Goal: Task Accomplishment & Management: Complete application form

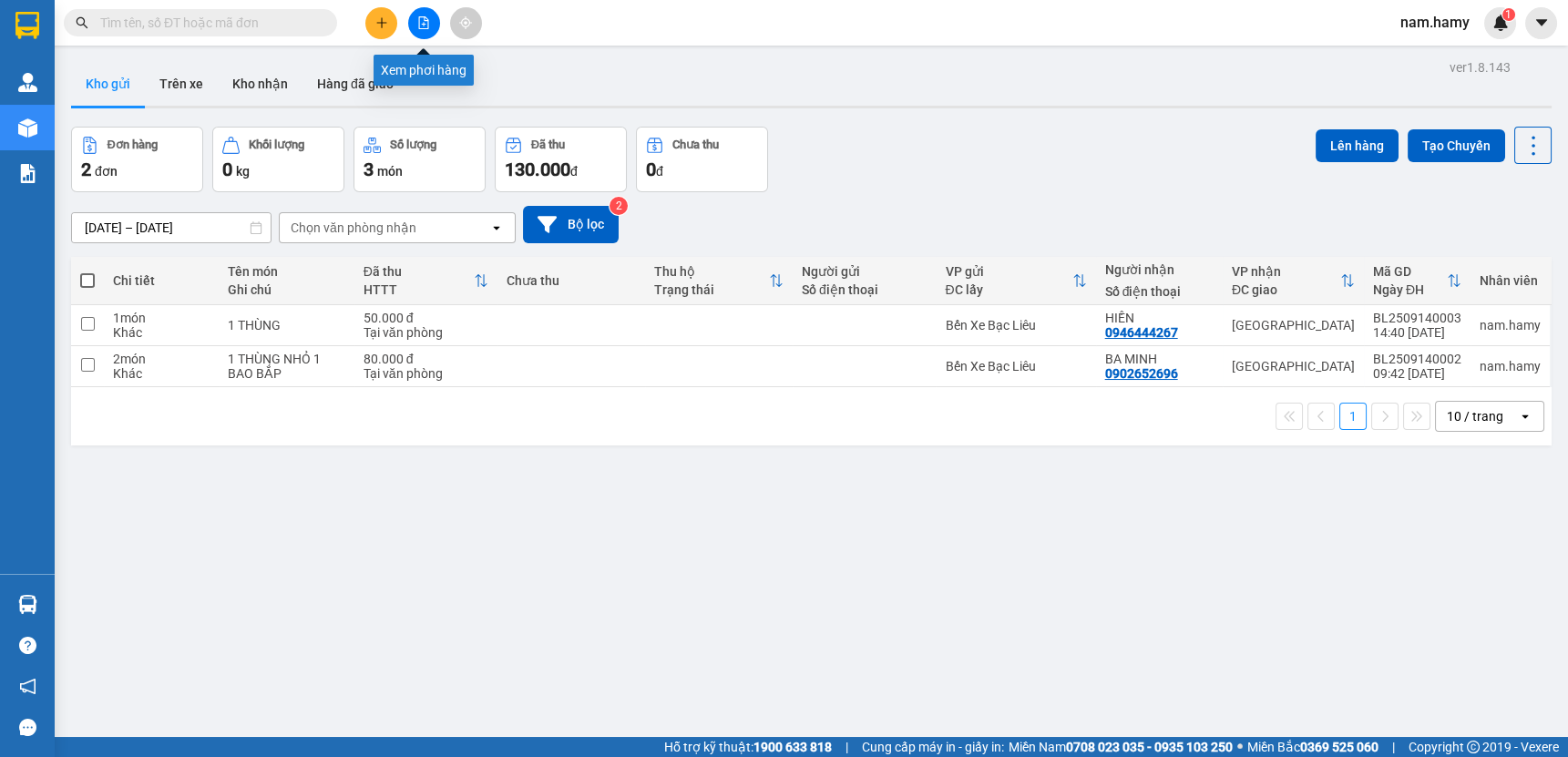
click at [419, 21] on icon "file-add" at bounding box center [423, 22] width 13 height 13
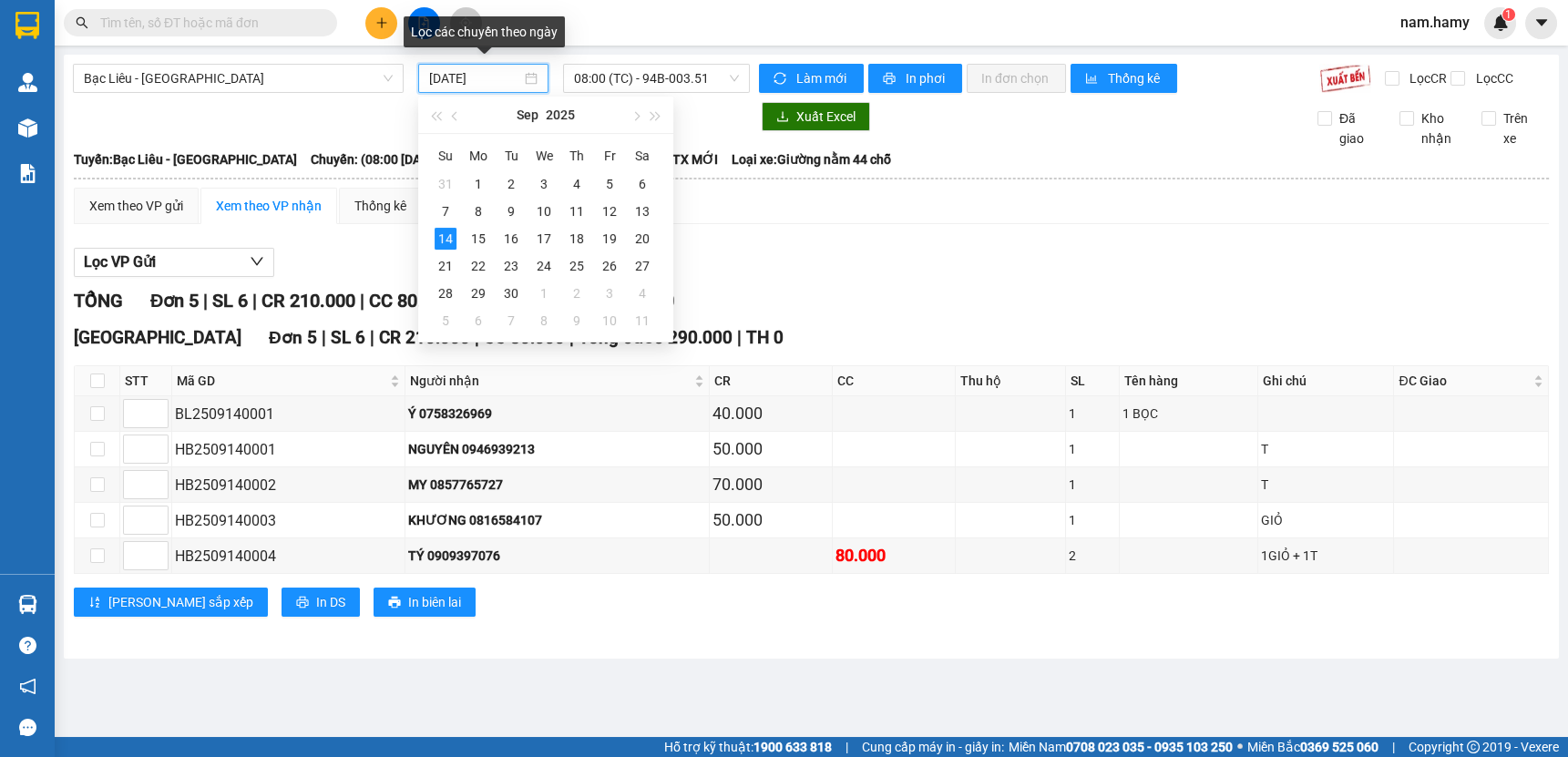
click at [468, 69] on input "[DATE]" at bounding box center [475, 79] width 92 height 20
click at [637, 210] on div "13" at bounding box center [642, 211] width 22 height 22
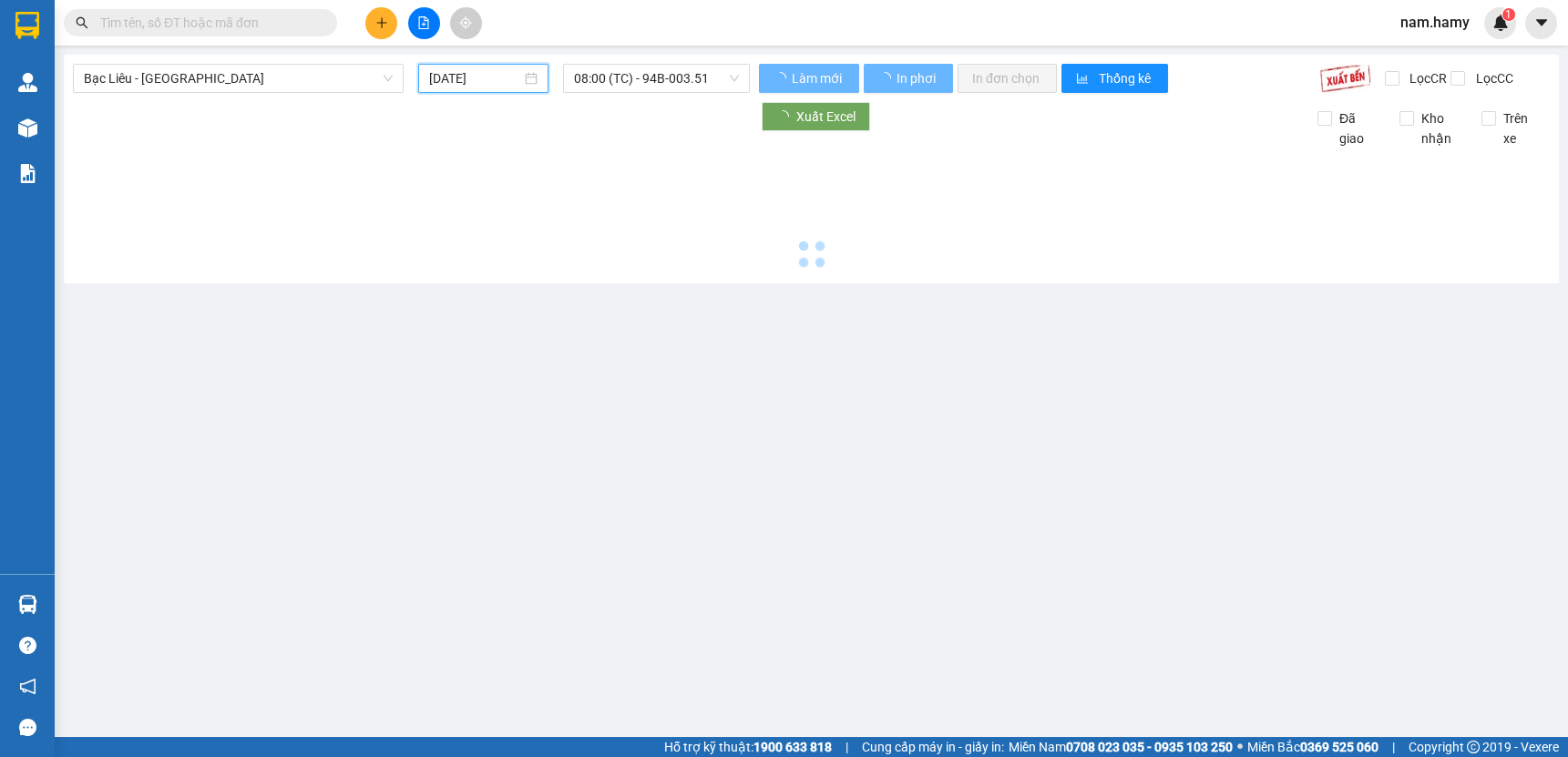
type input "[DATE]"
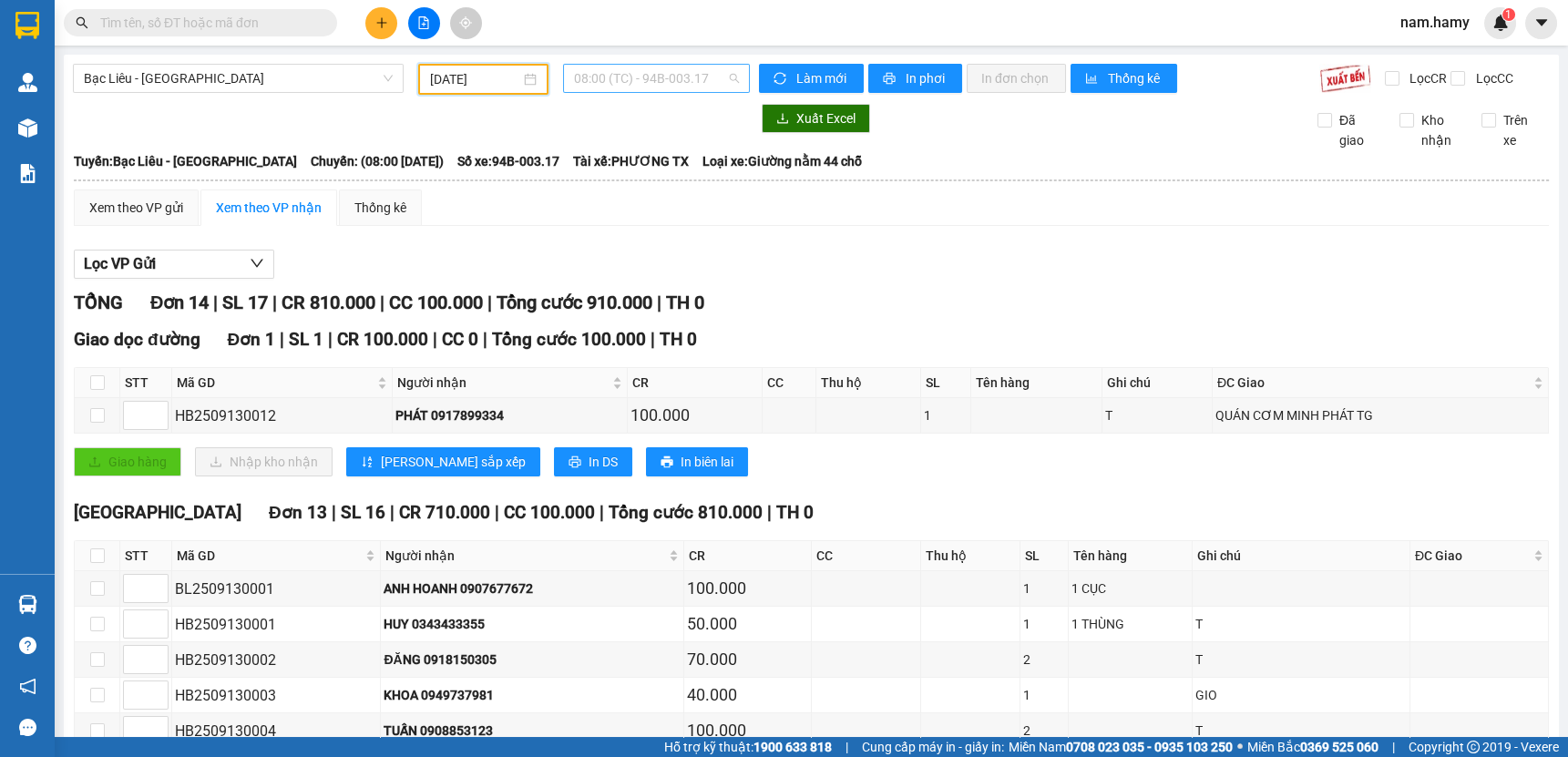
click at [628, 75] on span "08:00 (TC) - 94B-003.17" at bounding box center [657, 78] width 165 height 27
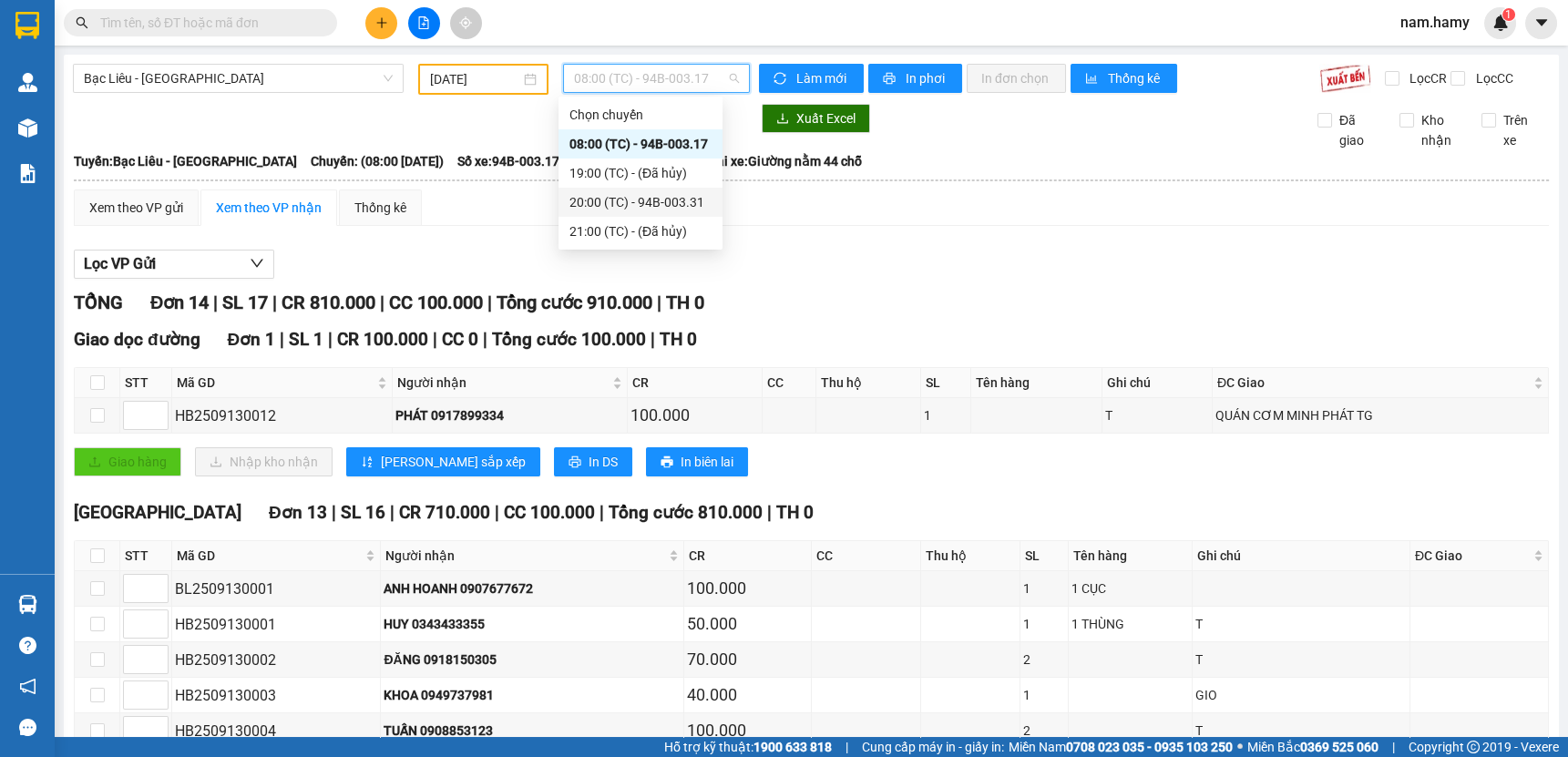
click at [677, 210] on div "20:00 (TC) - 94B-003.31" at bounding box center [640, 202] width 142 height 20
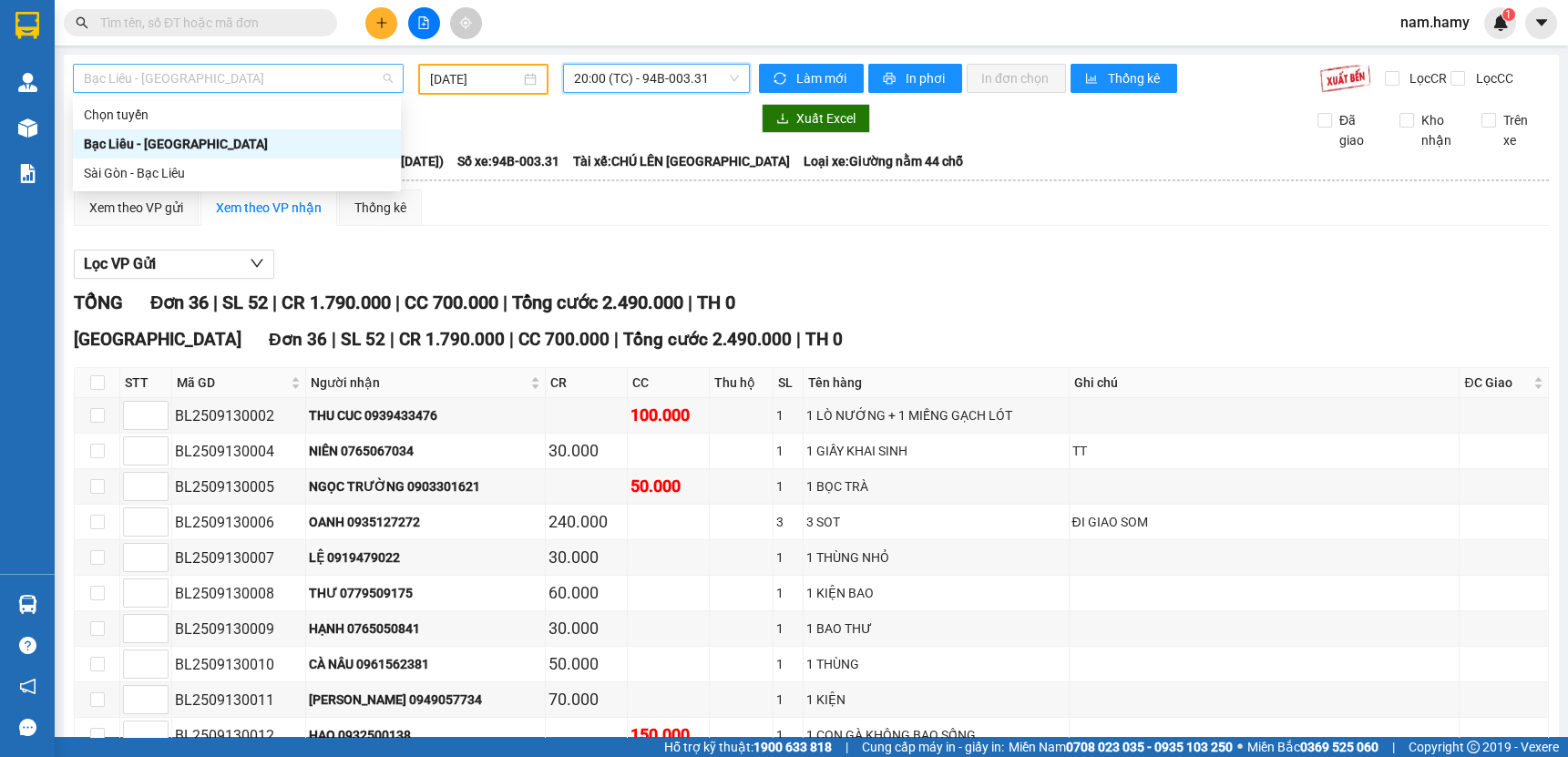
drag, startPoint x: 336, startPoint y: 82, endPoint x: 360, endPoint y: 134, distance: 57.3
click at [337, 82] on span "Bạc Liêu - [GEOGRAPHIC_DATA]" at bounding box center [238, 78] width 309 height 27
drag, startPoint x: 376, startPoint y: 179, endPoint x: 407, endPoint y: 138, distance: 51.4
click at [378, 180] on div "Sài Gòn - Bạc Liêu" at bounding box center [236, 173] width 306 height 20
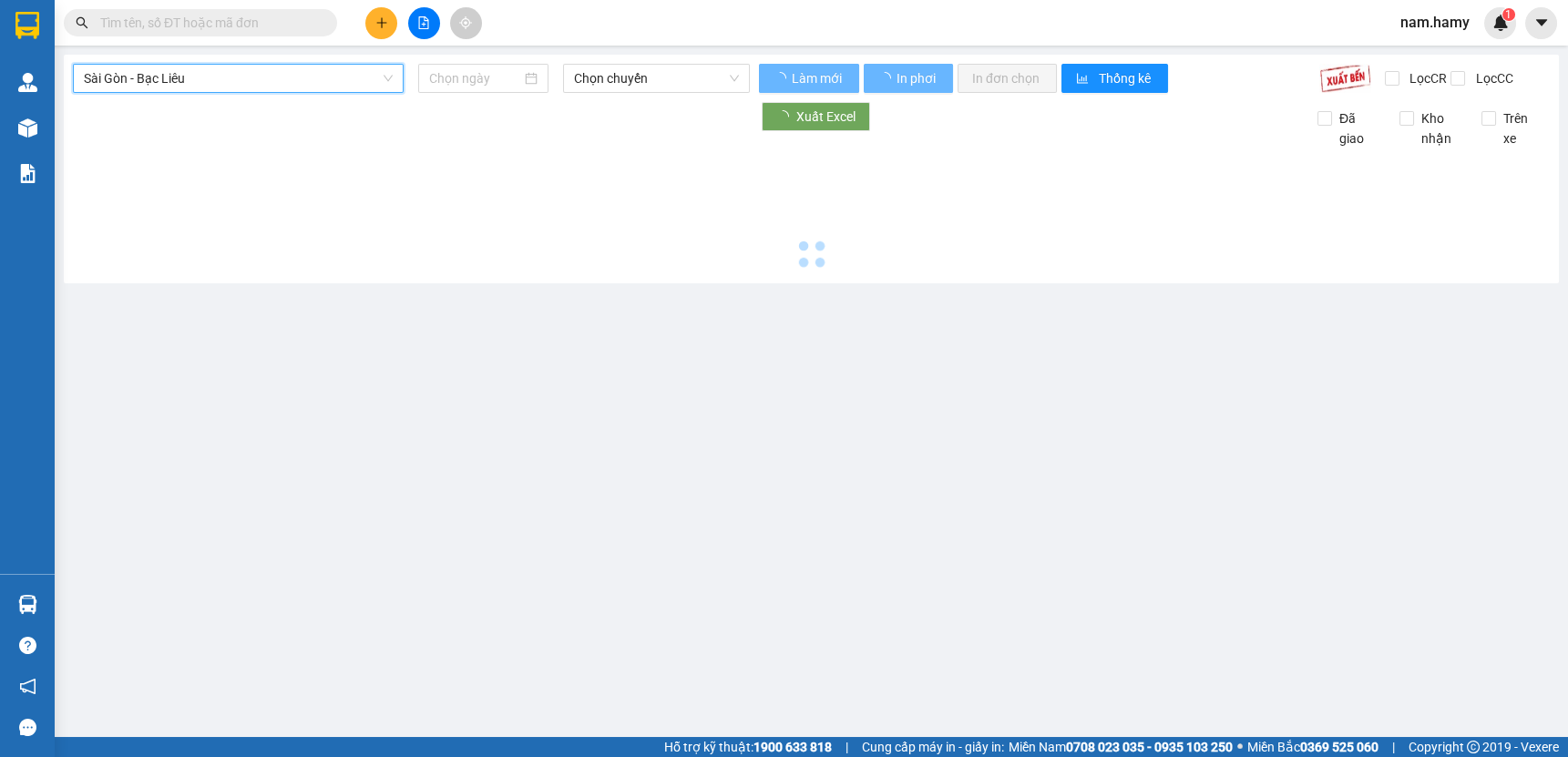
type input "[DATE]"
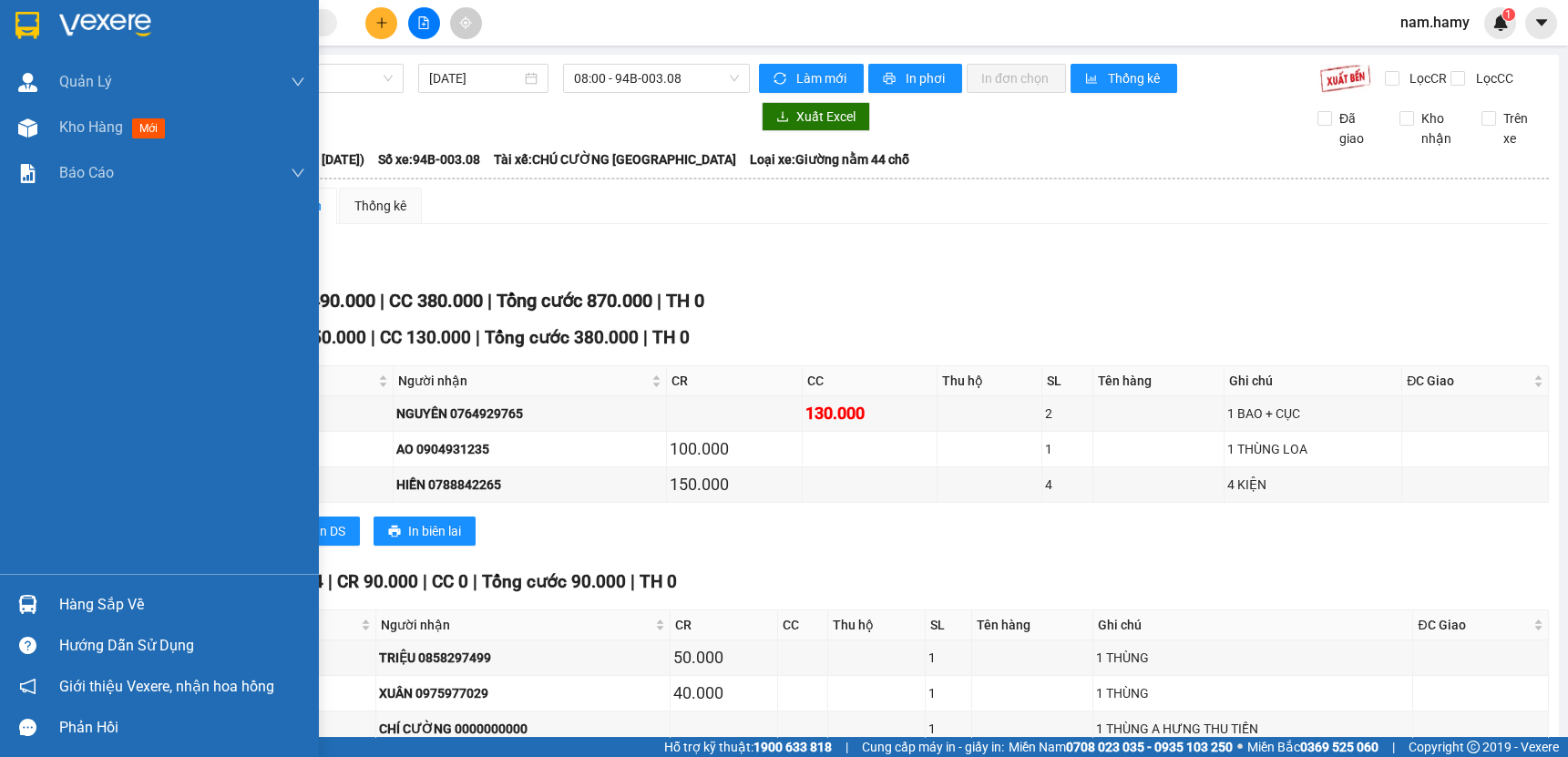
drag, startPoint x: 46, startPoint y: 134, endPoint x: 280, endPoint y: 251, distance: 261.6
click at [49, 134] on div "Kho hàng mới" at bounding box center [159, 127] width 319 height 46
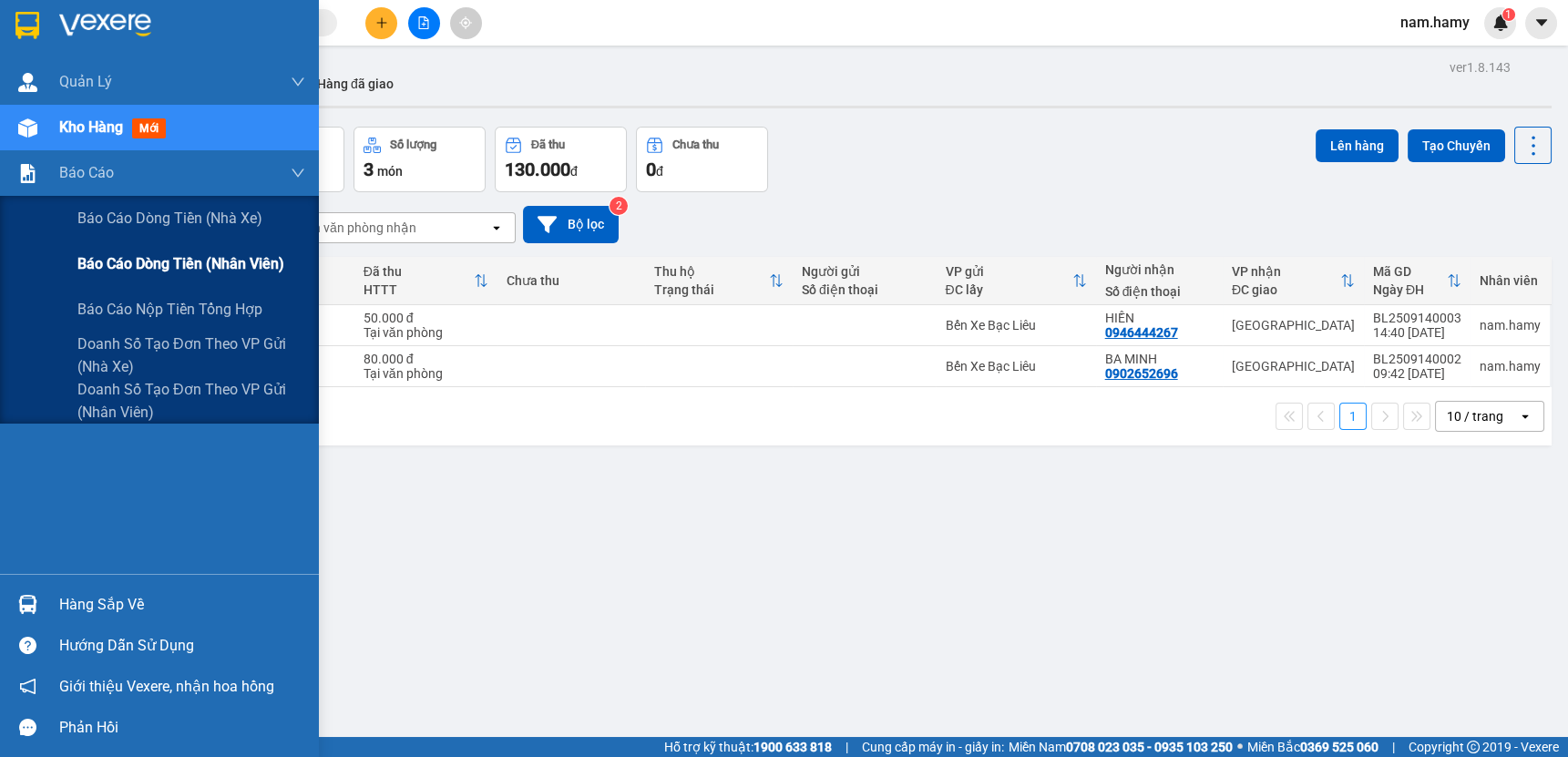
drag, startPoint x: 58, startPoint y: 176, endPoint x: 90, endPoint y: 244, distance: 75.2
click at [58, 177] on div "Báo cáo" at bounding box center [159, 173] width 319 height 46
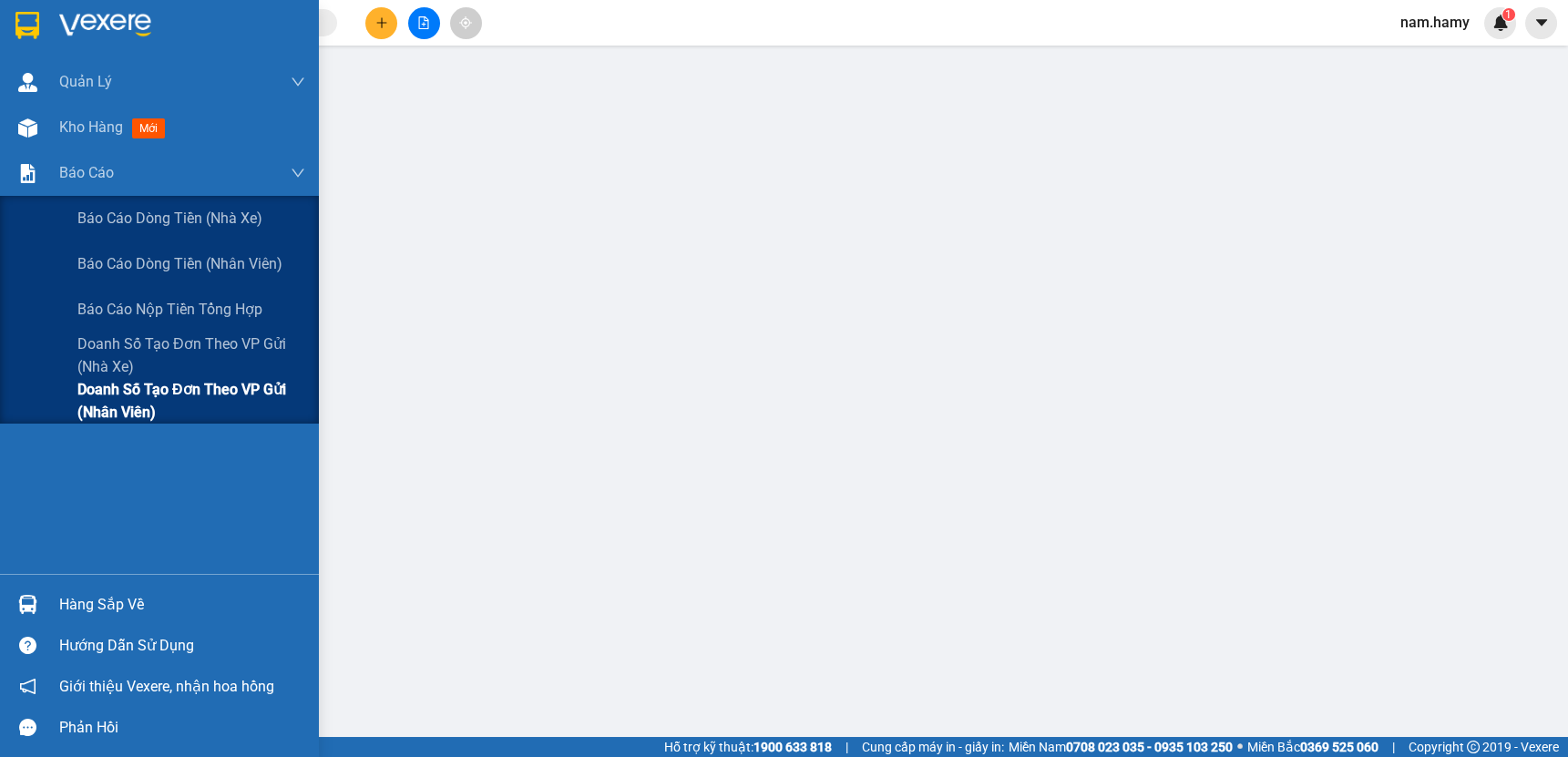
click at [128, 397] on span "Doanh số tạo đơn theo VP gửi (nhân viên)" at bounding box center [191, 401] width 228 height 46
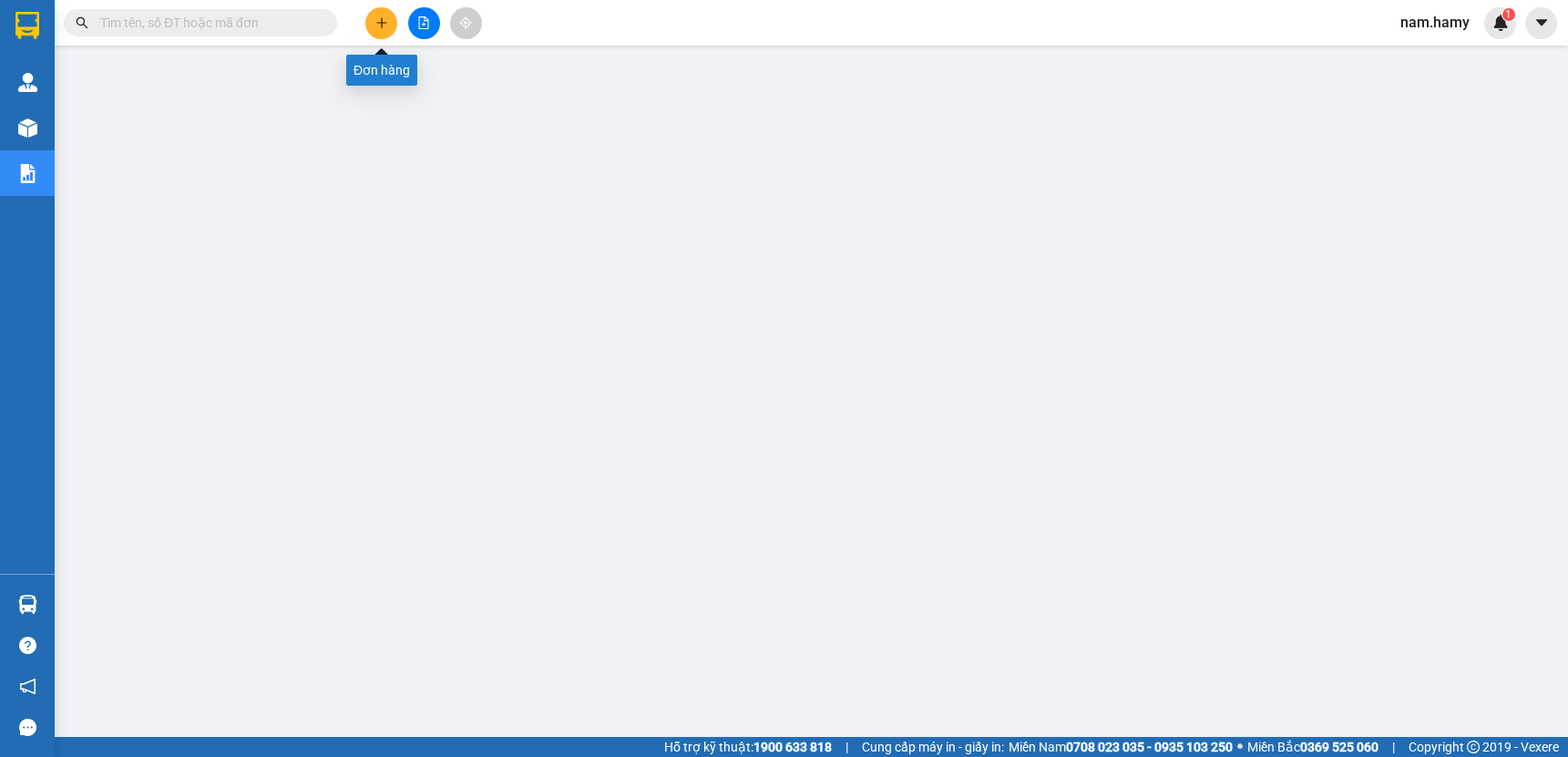
click at [382, 24] on icon "plus" at bounding box center [381, 22] width 13 height 13
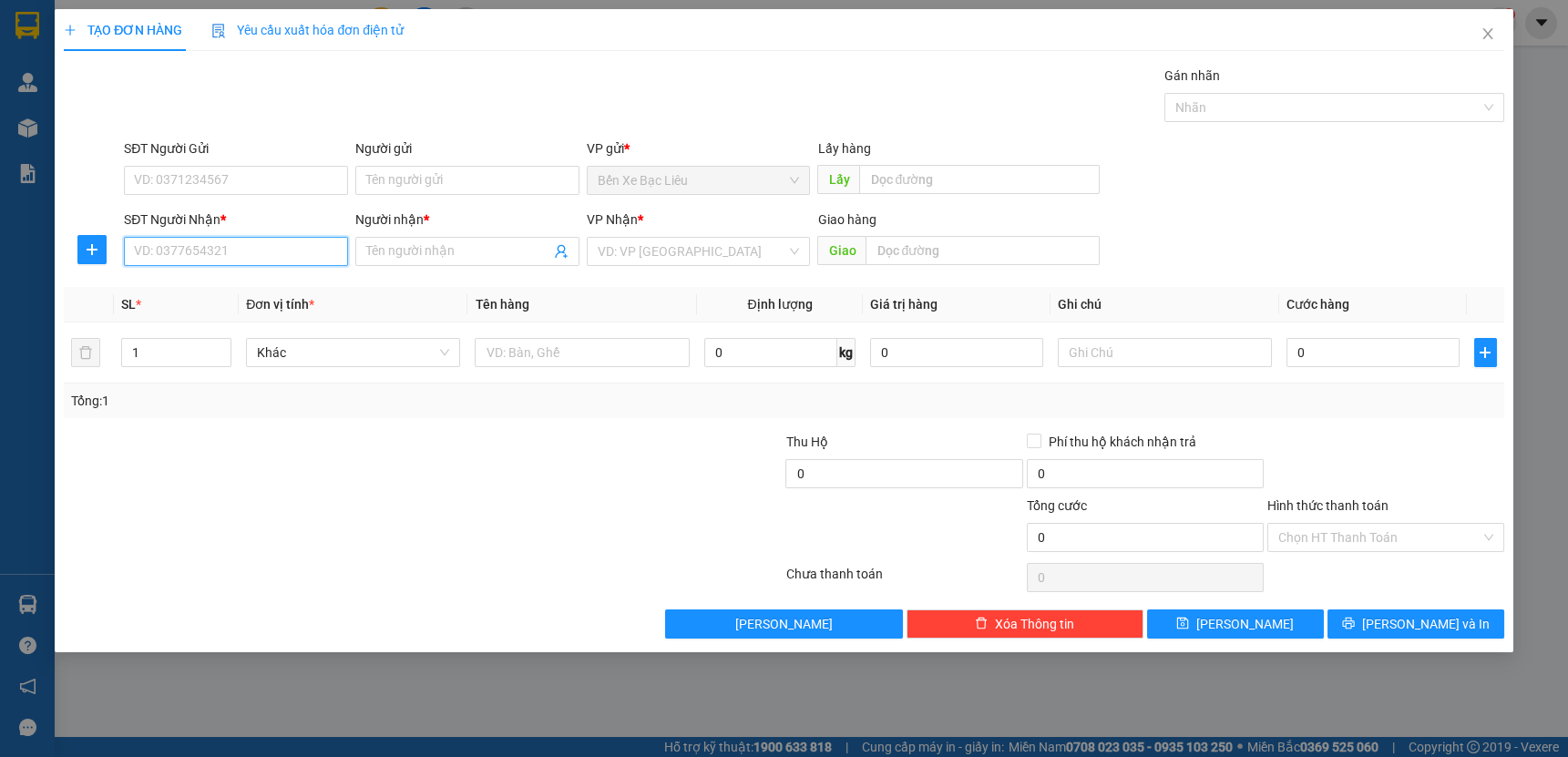
click at [274, 250] on input "SĐT Người Nhận *" at bounding box center [235, 251] width 224 height 29
type input "0906653268"
click at [453, 257] on input "Người nhận *" at bounding box center [458, 252] width 184 height 20
type input "CỘNG"
drag, startPoint x: 737, startPoint y: 252, endPoint x: 735, endPoint y: 271, distance: 19.1
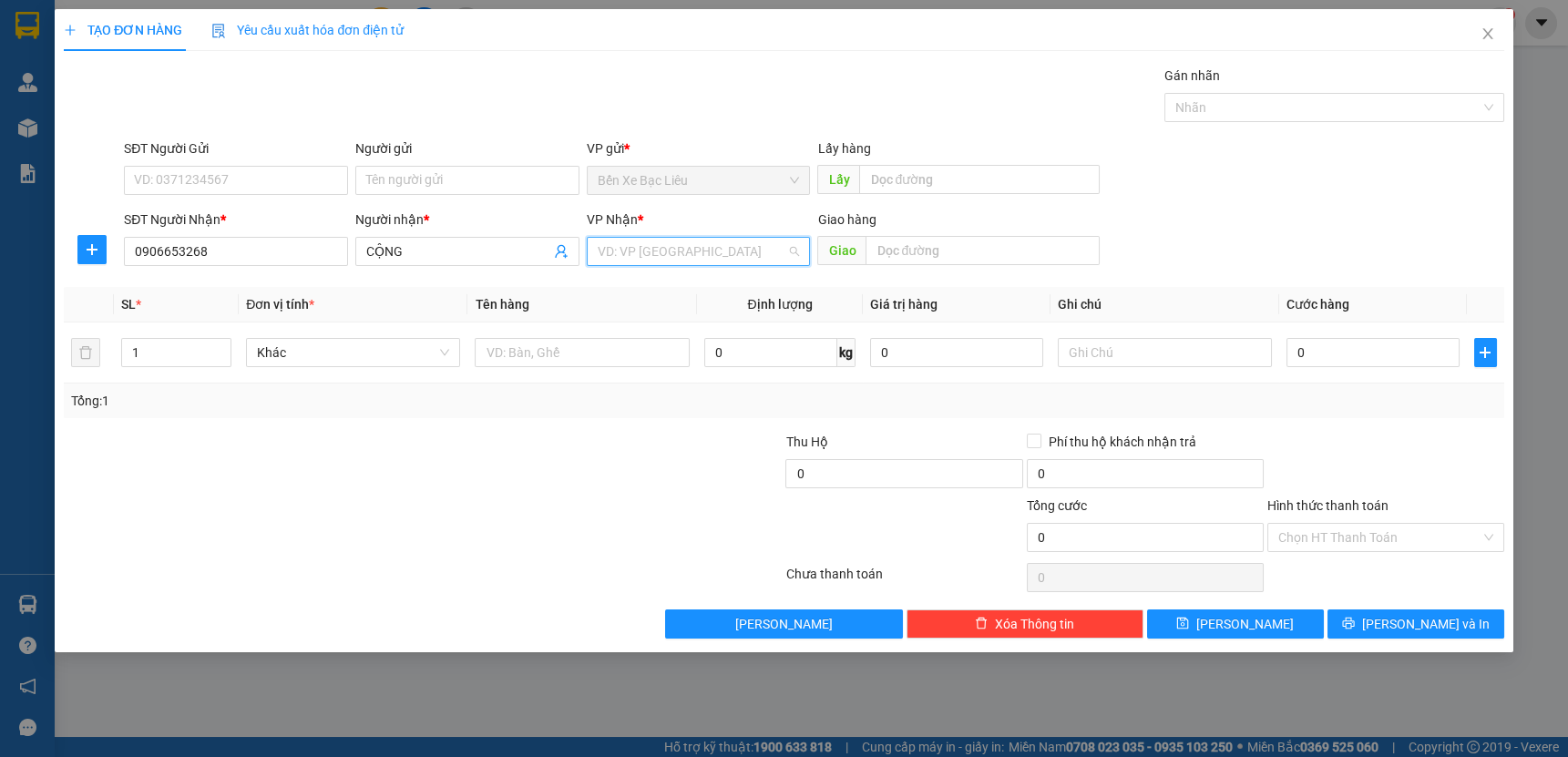
click at [737, 252] on input "search" at bounding box center [692, 251] width 189 height 27
click at [736, 294] on div "[GEOGRAPHIC_DATA]" at bounding box center [698, 288] width 202 height 20
click at [607, 347] on input "text" at bounding box center [581, 353] width 214 height 29
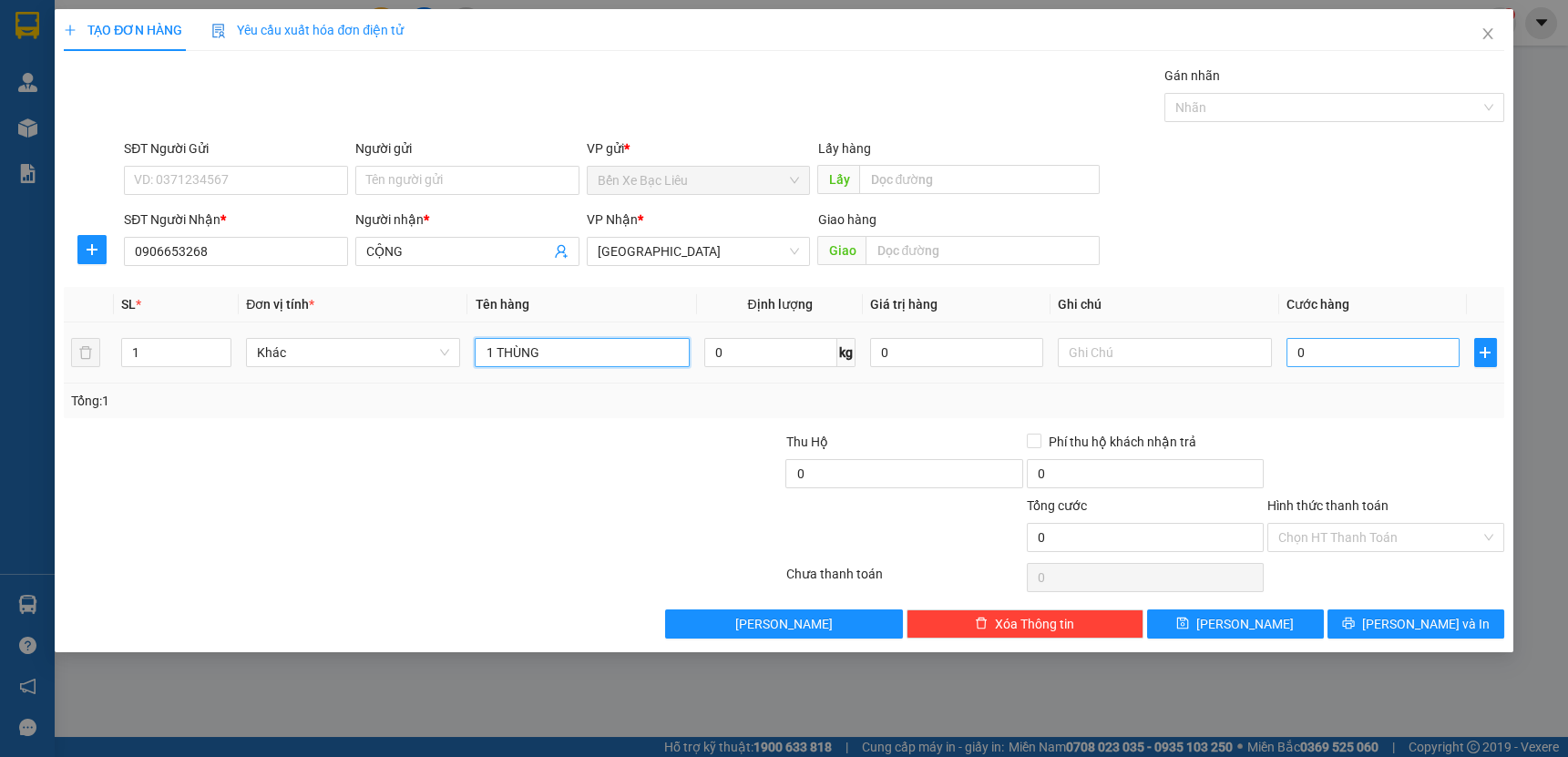
type input "1 THÙNG"
click at [1293, 348] on input "0" at bounding box center [1373, 353] width 173 height 29
type input "5"
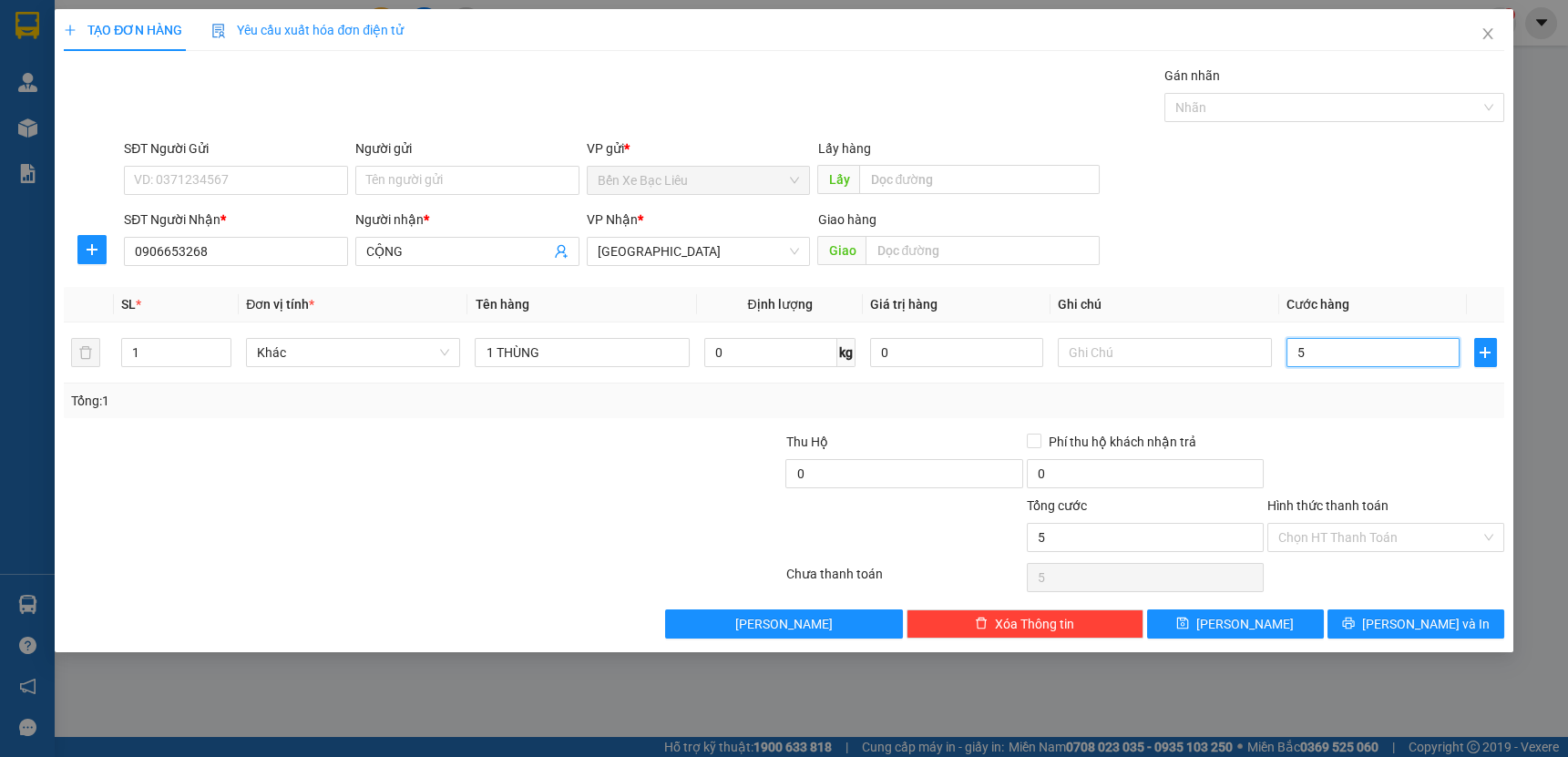
type input "50"
type input "50.000"
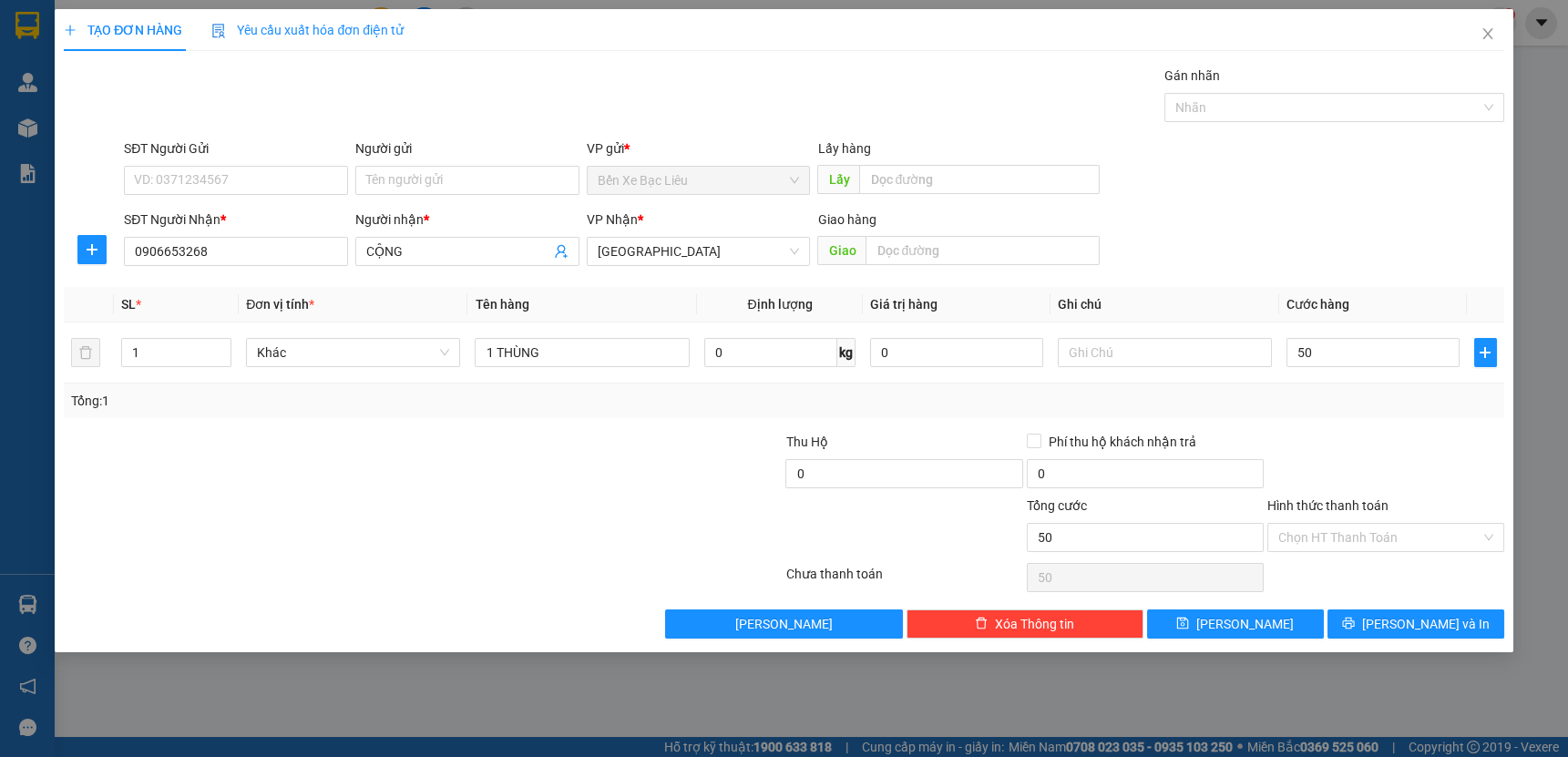
type input "50.000"
drag, startPoint x: 1348, startPoint y: 403, endPoint x: 1317, endPoint y: 420, distance: 35.4
click at [1348, 410] on div "Tổng: 1" at bounding box center [784, 400] width 1441 height 35
click at [1357, 521] on div "Hình thức thanh toán" at bounding box center [1386, 509] width 237 height 27
drag, startPoint x: 1127, startPoint y: 340, endPoint x: 1129, endPoint y: 352, distance: 12.2
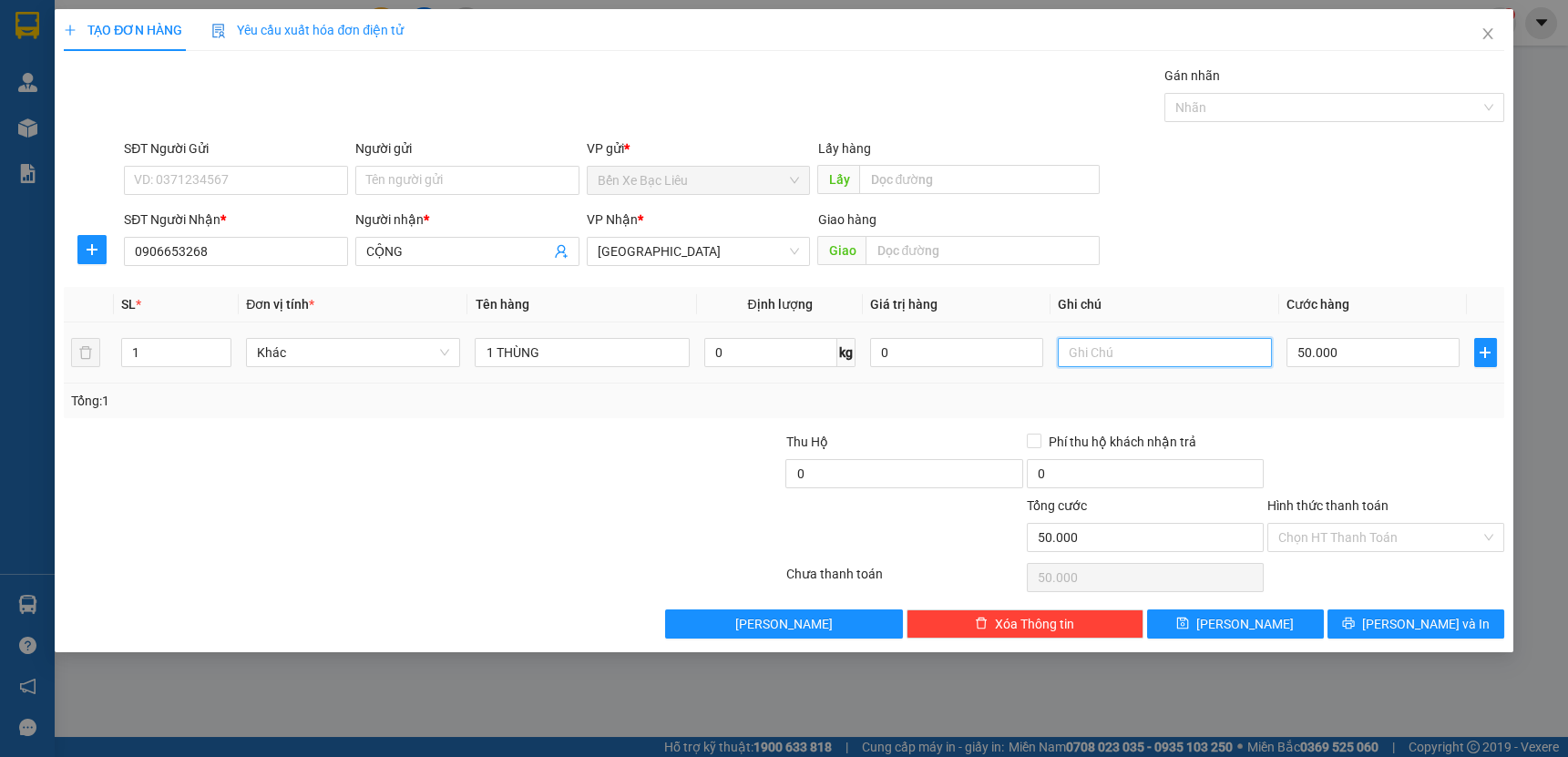
click at [1126, 347] on input "text" at bounding box center [1164, 353] width 214 height 29
type input "D"
type input "ĐI GIAO TỰ THU TIỀN XE ÔM"
click at [1422, 530] on input "Hình thức thanh toán" at bounding box center [1379, 537] width 202 height 27
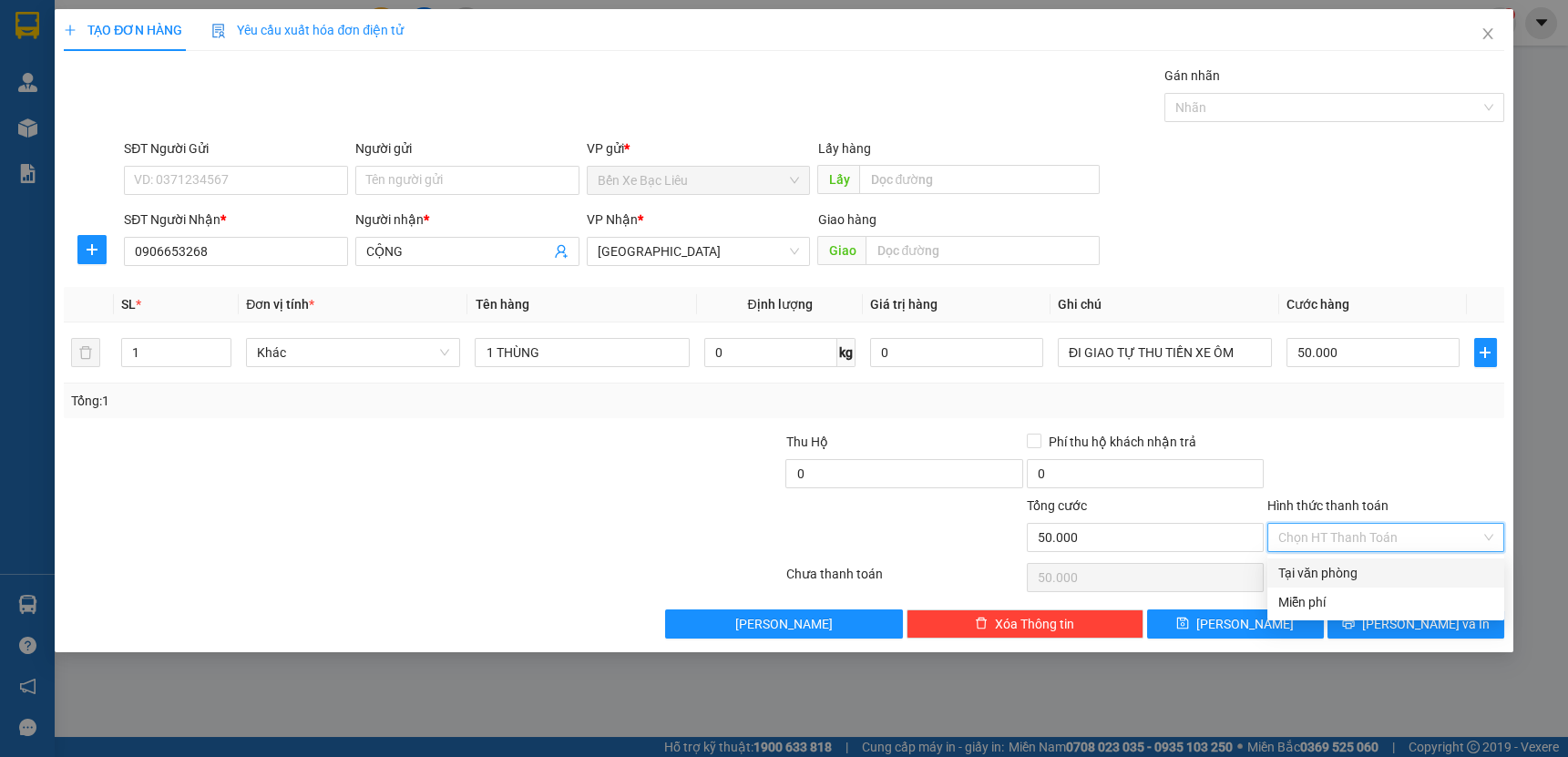
click at [1441, 573] on div "Tại văn phòng" at bounding box center [1386, 574] width 215 height 20
type input "0"
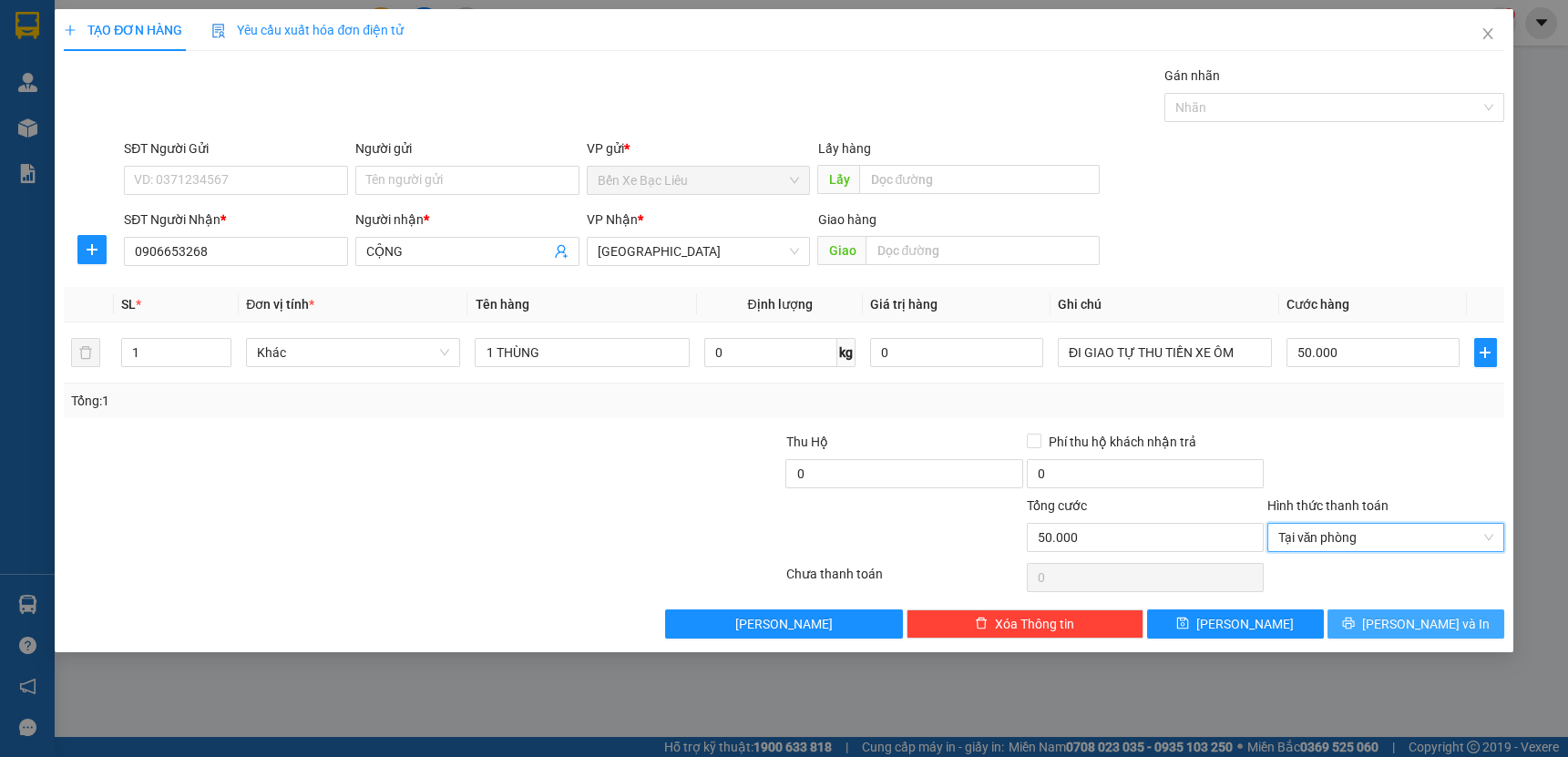
click at [1431, 624] on span "[PERSON_NAME] và In" at bounding box center [1426, 625] width 127 height 20
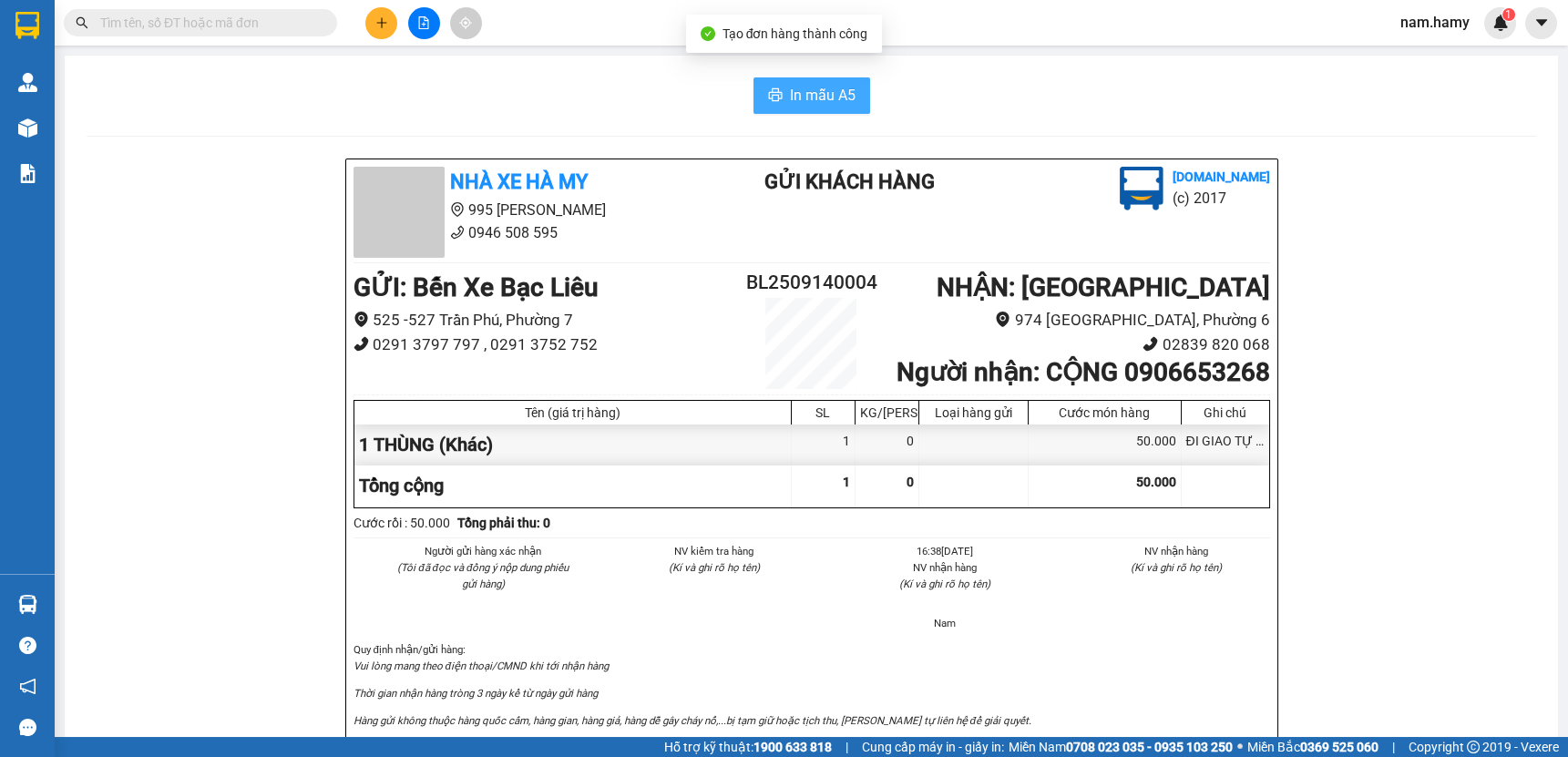
click at [789, 102] on span "In mẫu A5" at bounding box center [822, 95] width 66 height 23
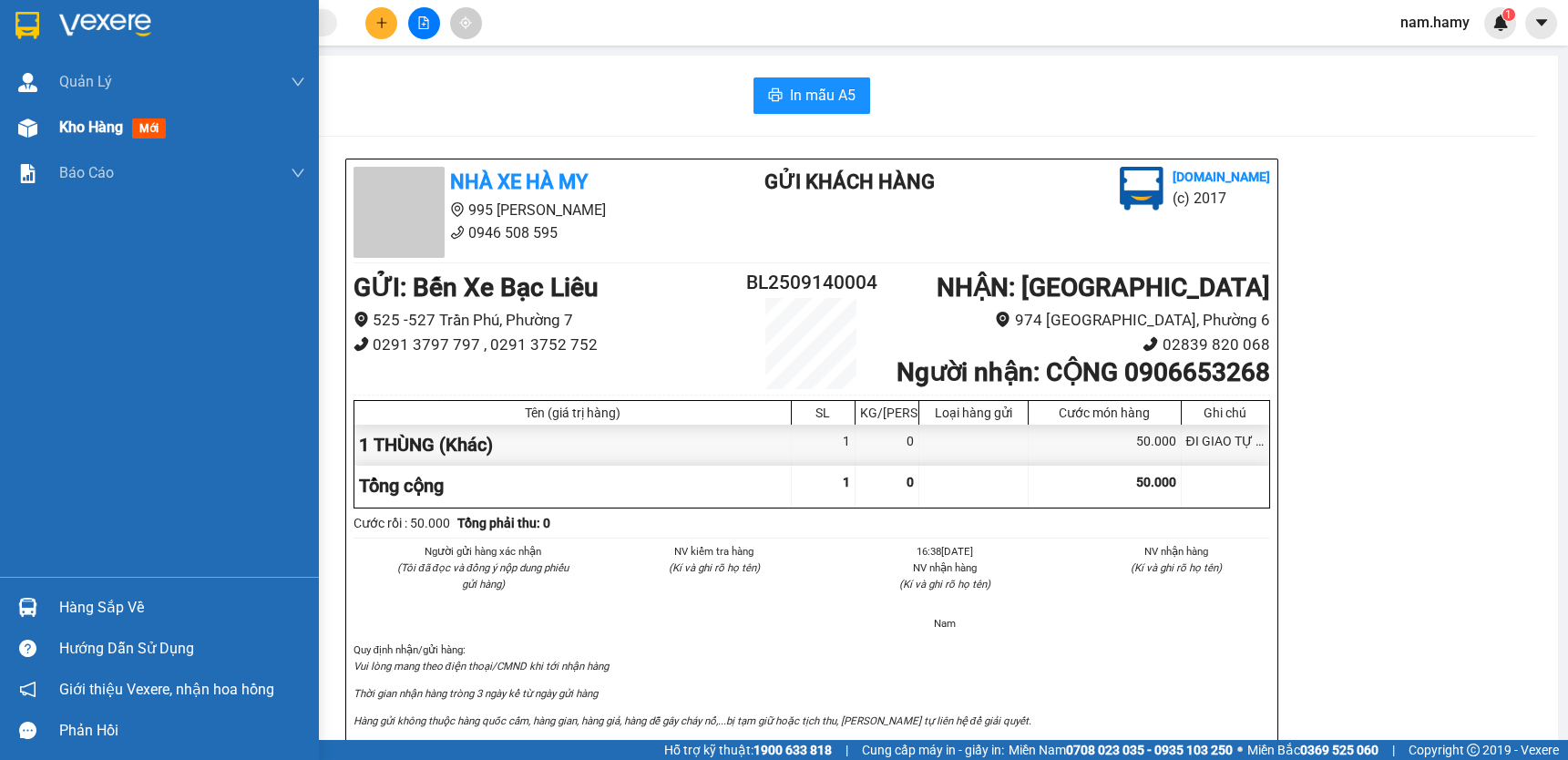
click at [49, 127] on div "Kho hàng mới" at bounding box center [159, 127] width 319 height 46
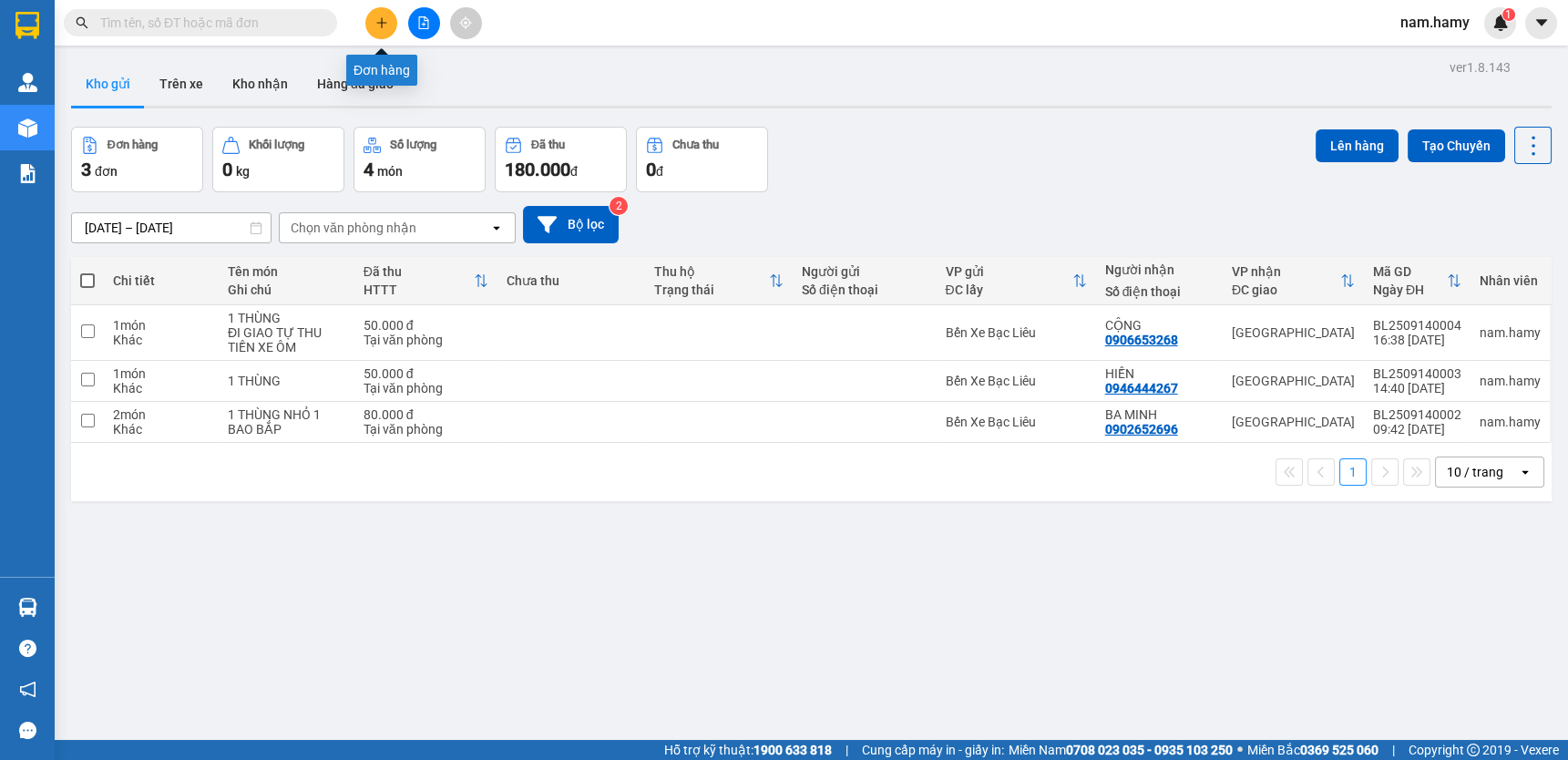
click at [386, 23] on icon "plus" at bounding box center [381, 22] width 13 height 13
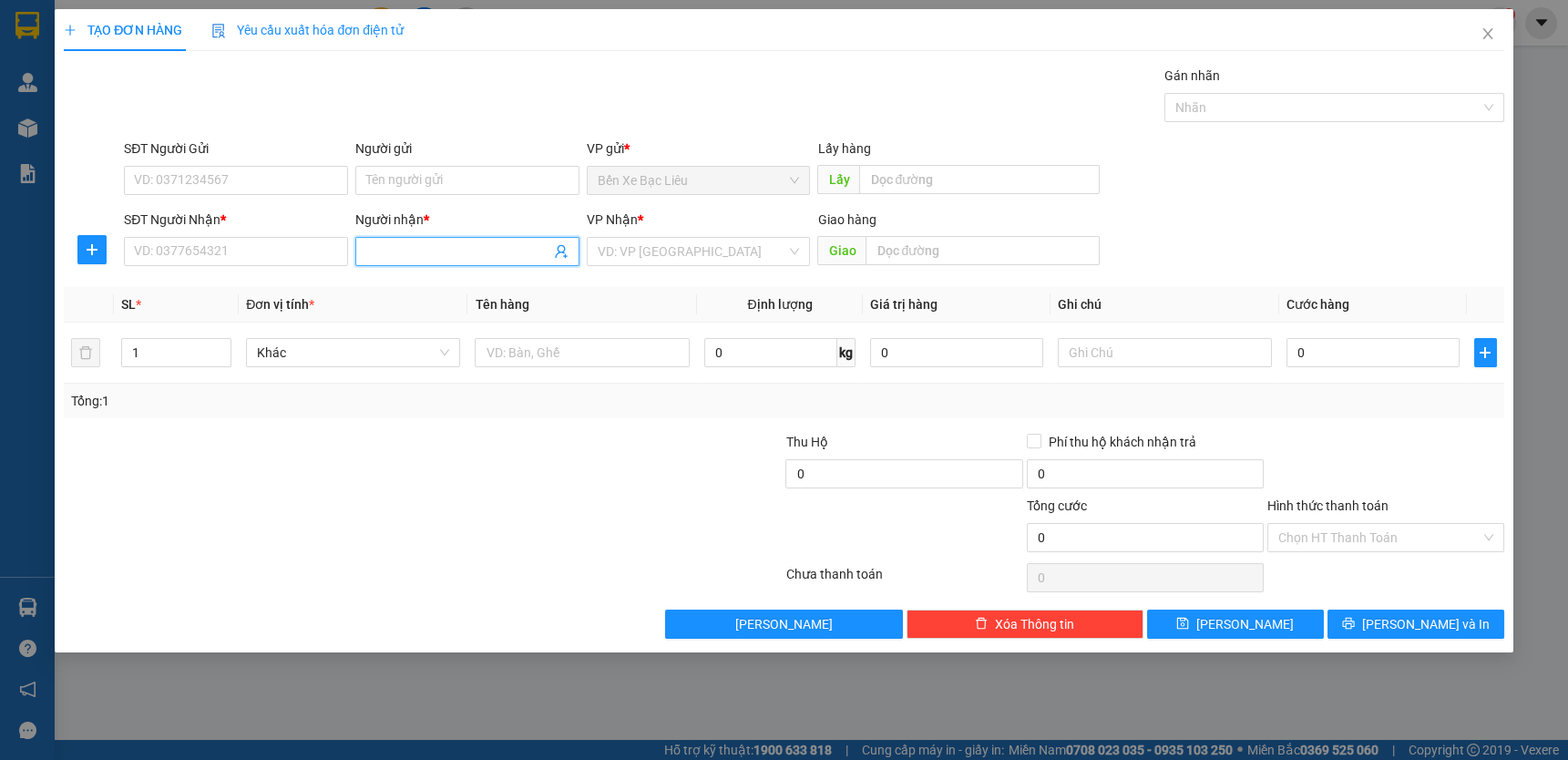
click at [401, 254] on input "Người nhận *" at bounding box center [458, 252] width 184 height 20
type input "ANH HOANH"
click at [423, 283] on div "ANH HOANH - 0907677672" at bounding box center [467, 288] width 202 height 20
type input "0907677672"
type input "ANH HOANH"
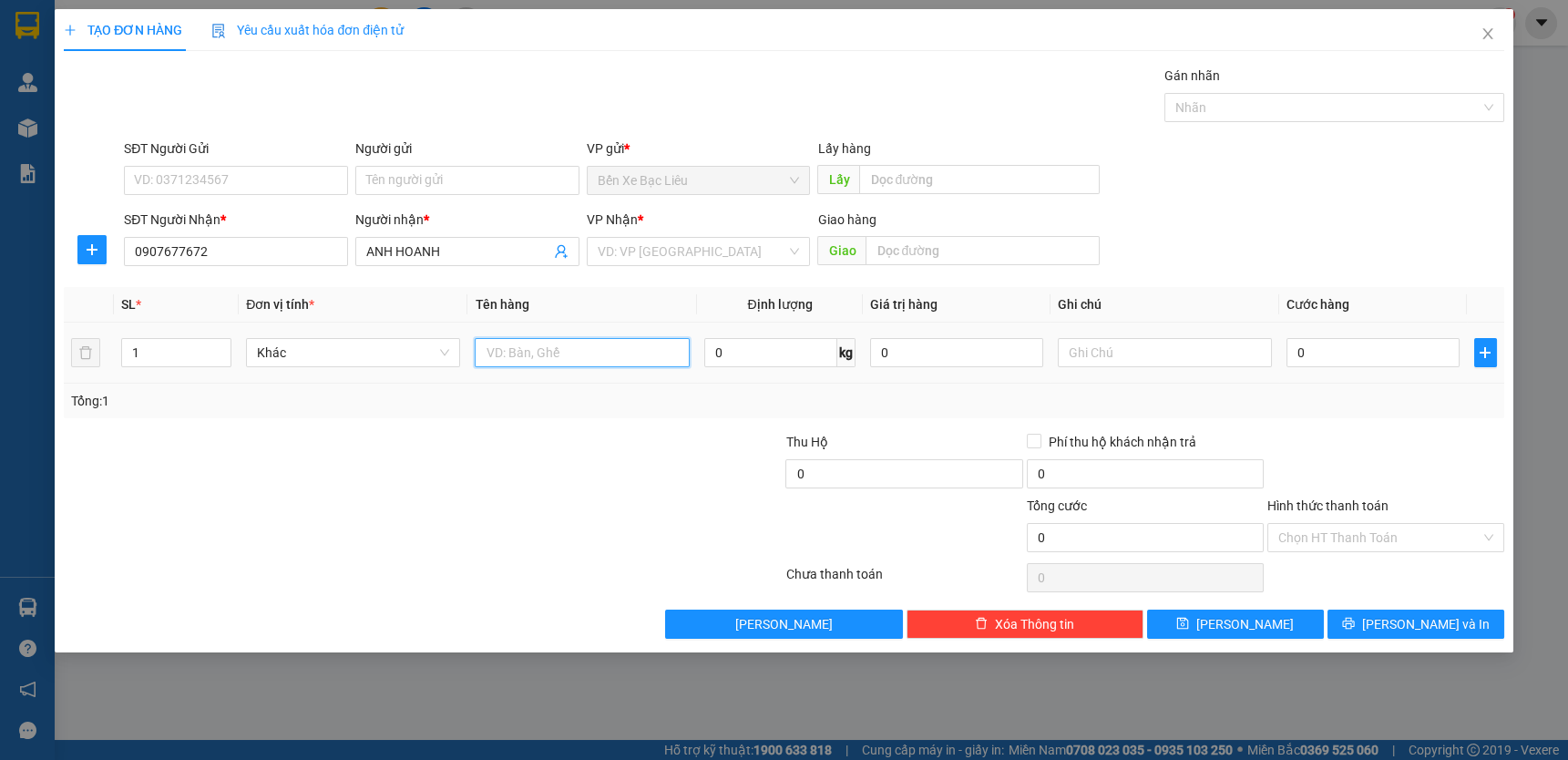
click at [524, 354] on input "text" at bounding box center [581, 353] width 214 height 29
type input "1 CỤC"
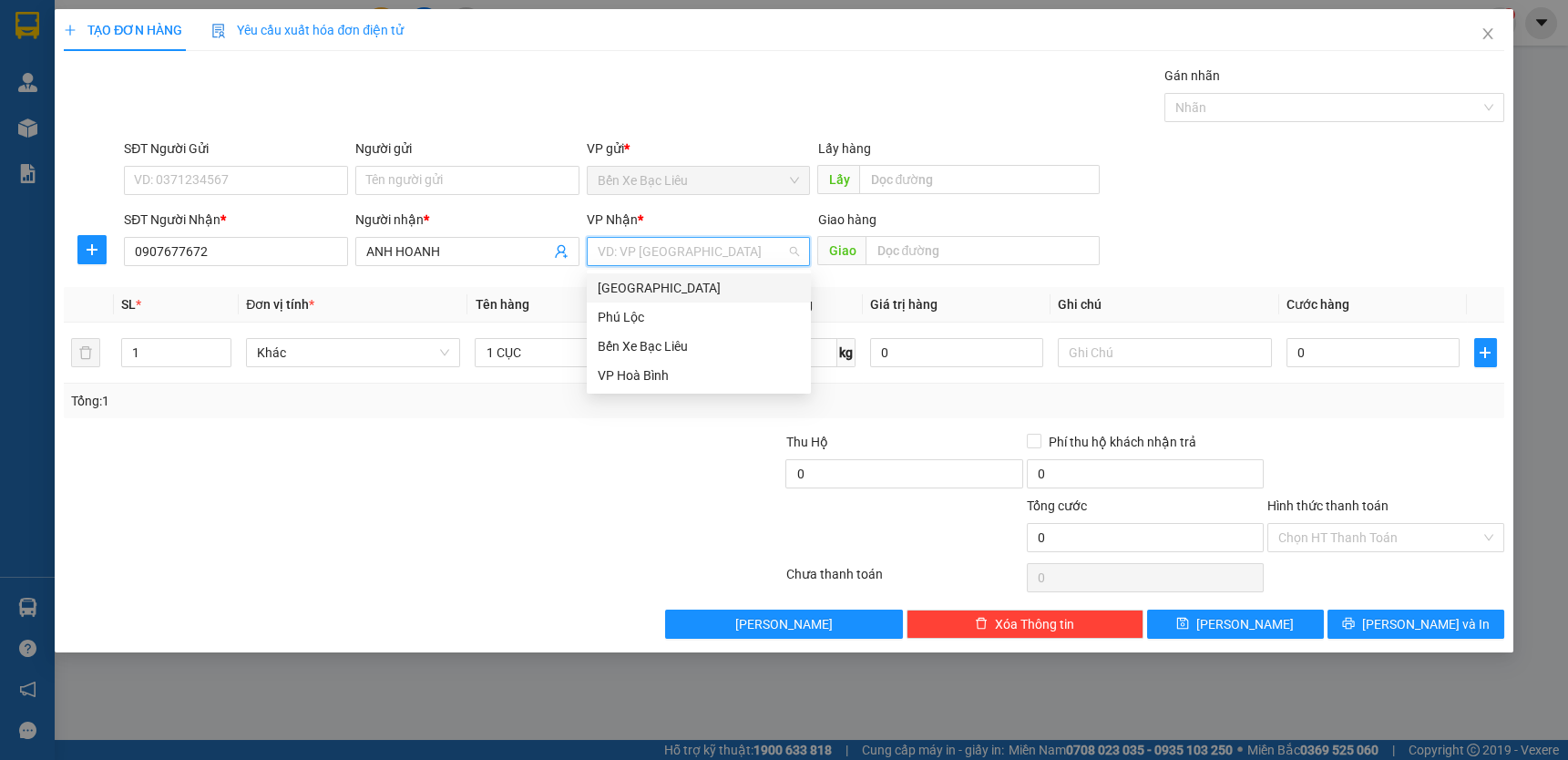
drag, startPoint x: 699, startPoint y: 251, endPoint x: 731, endPoint y: 306, distance: 63.6
click at [702, 252] on input "search" at bounding box center [692, 251] width 189 height 27
click at [733, 290] on div "[GEOGRAPHIC_DATA]" at bounding box center [698, 288] width 202 height 20
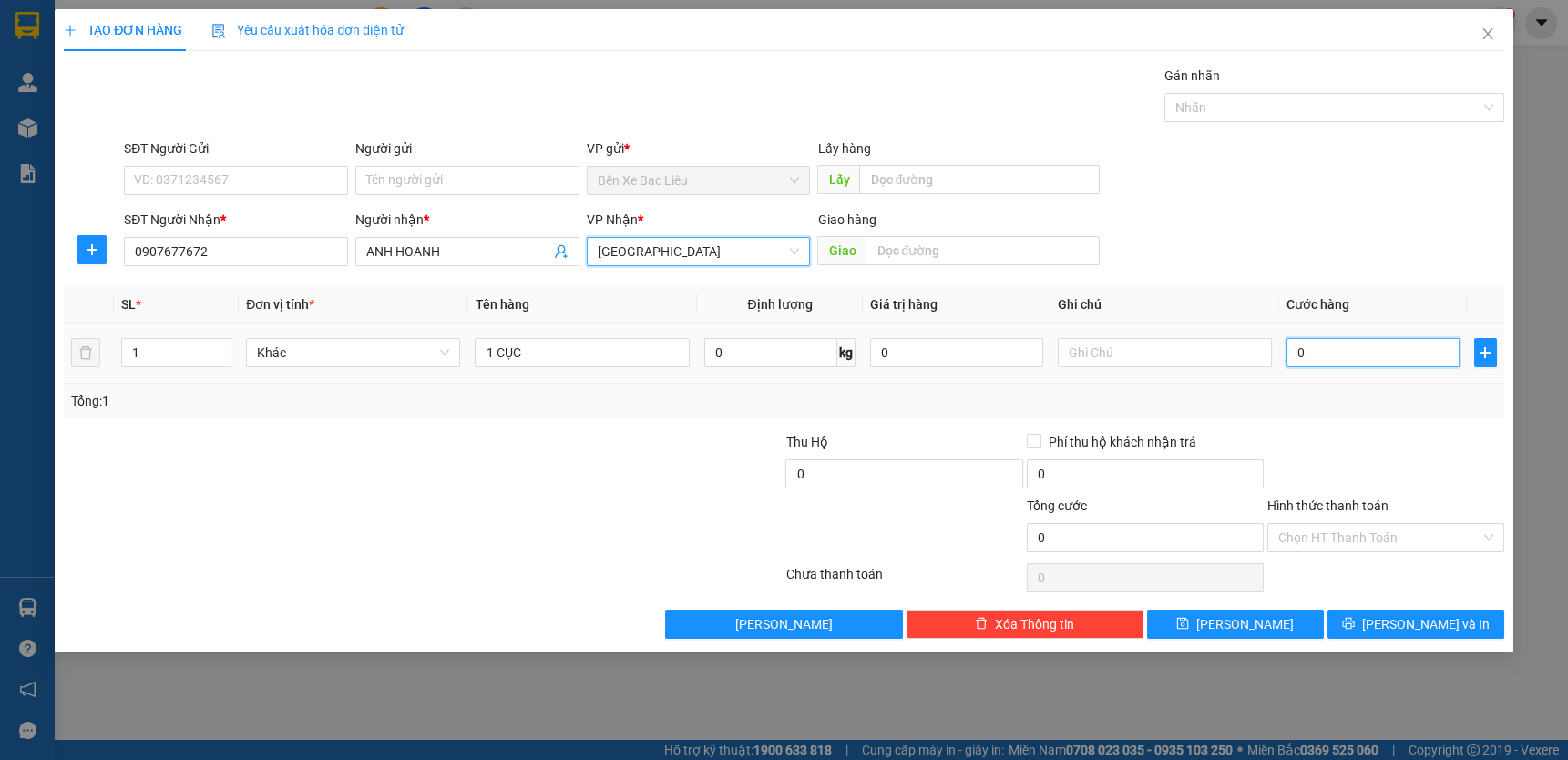
click at [1288, 356] on input "0" at bounding box center [1373, 353] width 173 height 29
click at [1291, 355] on input "0" at bounding box center [1373, 353] width 173 height 29
click at [1314, 407] on div "Tổng: 1" at bounding box center [784, 401] width 1426 height 20
click at [1293, 351] on input "0" at bounding box center [1373, 353] width 173 height 29
click at [1345, 436] on div at bounding box center [1386, 464] width 241 height 64
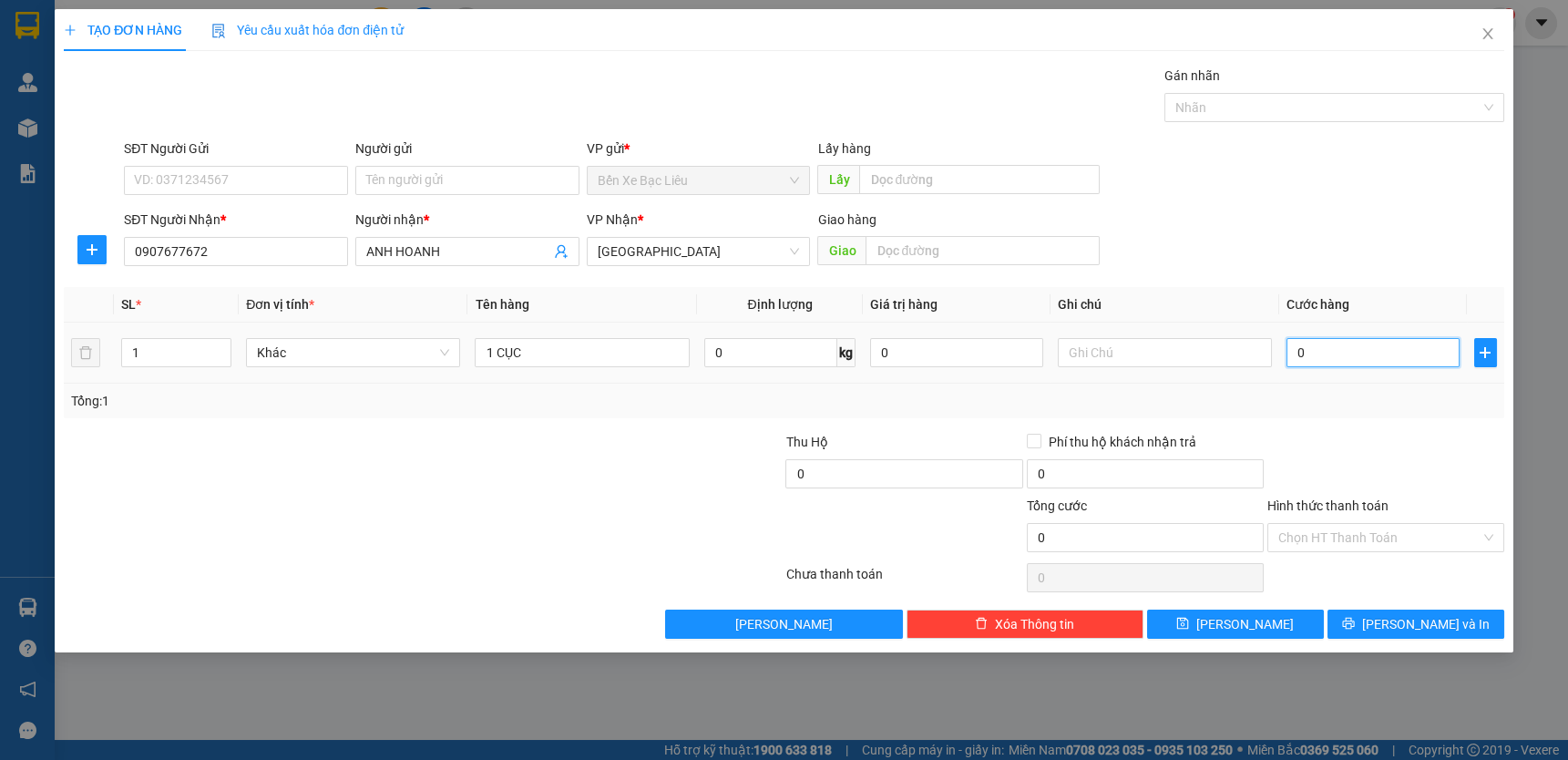
click at [1291, 355] on input "0" at bounding box center [1373, 353] width 173 height 29
click at [1321, 418] on div "Transit Pickup Surcharge Ids Transit Deliver Surcharge Ids Transit Deliver Surc…" at bounding box center [784, 353] width 1441 height 574
click at [1293, 349] on input "0" at bounding box center [1373, 353] width 173 height 29
click at [1312, 454] on div at bounding box center [1386, 464] width 241 height 64
click at [1287, 354] on input "0" at bounding box center [1373, 353] width 173 height 29
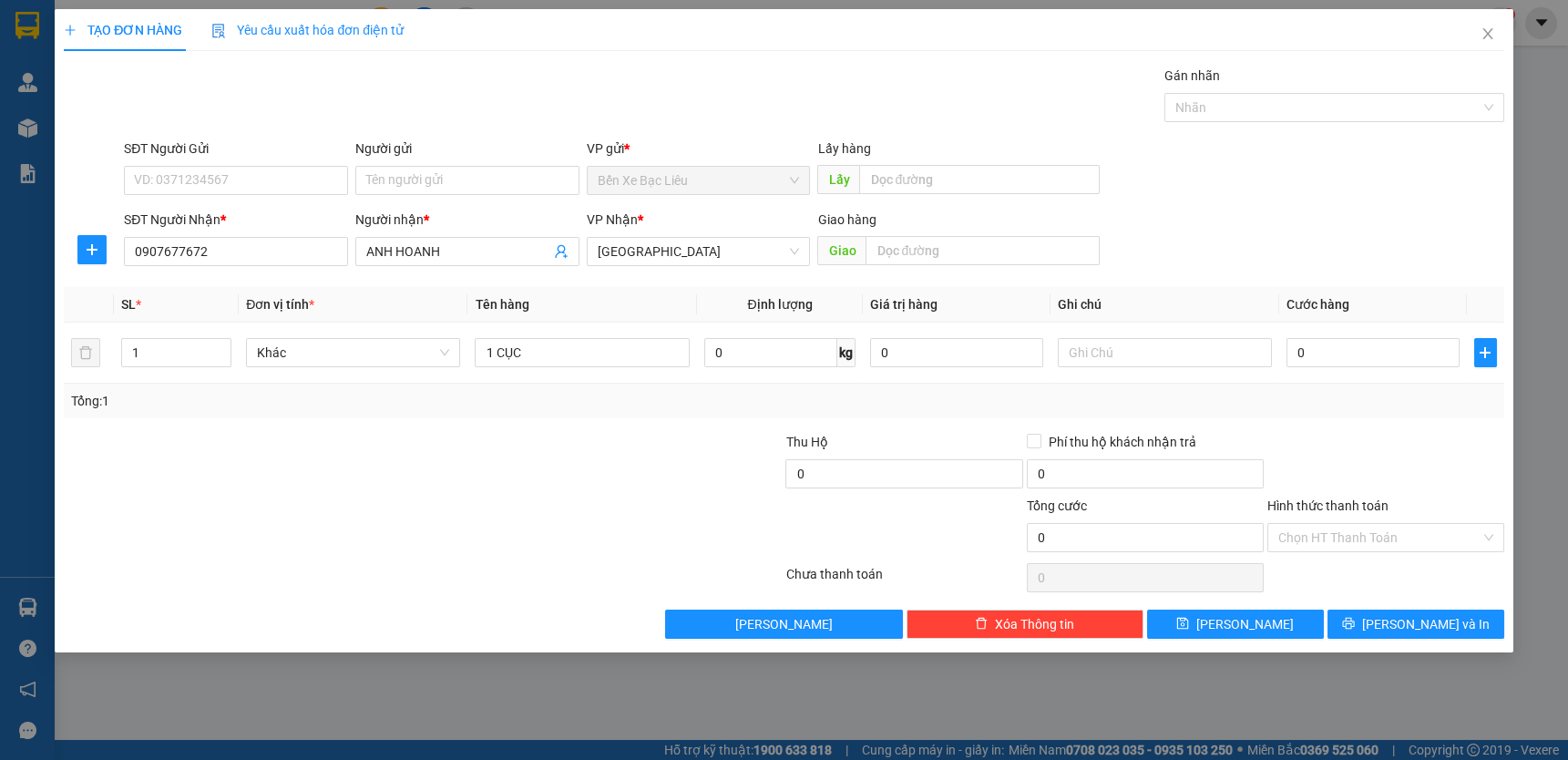
click at [1321, 432] on div at bounding box center [1386, 464] width 241 height 64
drag, startPoint x: 1320, startPoint y: 522, endPoint x: 1557, endPoint y: 694, distance: 292.8
click at [1335, 526] on input "Hình thức thanh toán" at bounding box center [1379, 537] width 202 height 27
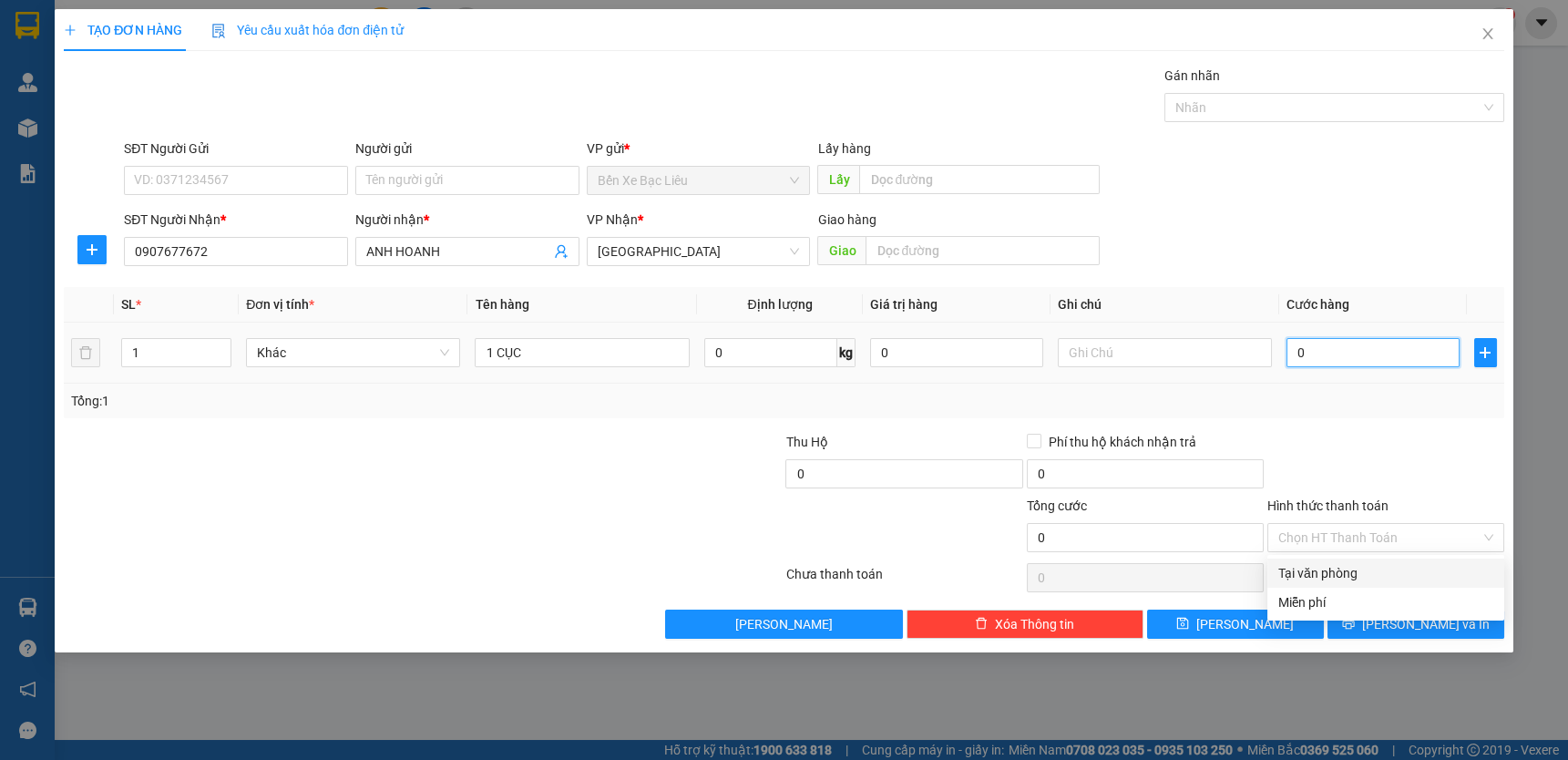
click at [1291, 349] on input "0" at bounding box center [1373, 353] width 173 height 29
type input "6"
type input "60"
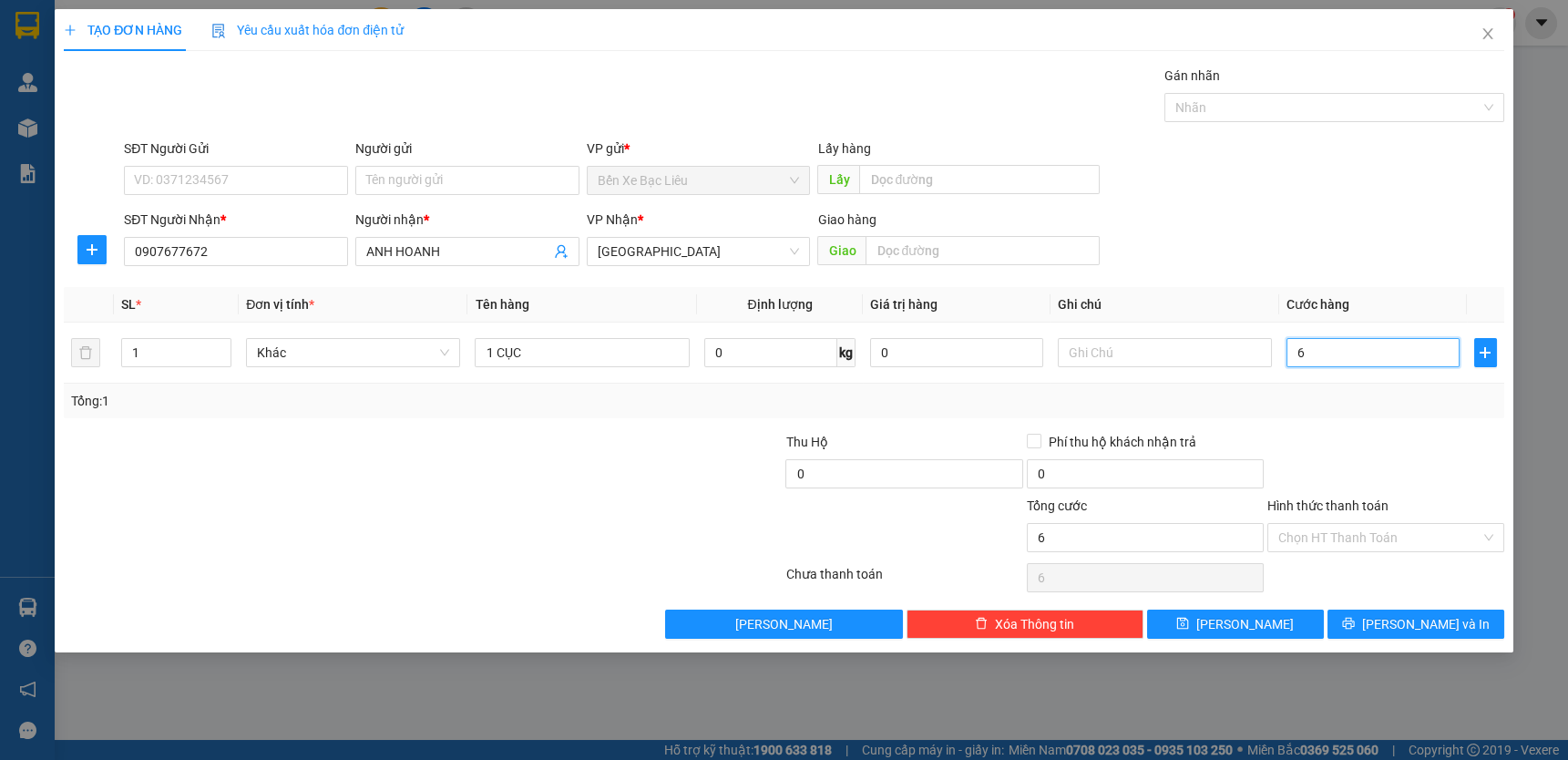
type input "60"
type input "60.000"
click at [655, 398] on div "Tổng: 1" at bounding box center [784, 401] width 1426 height 20
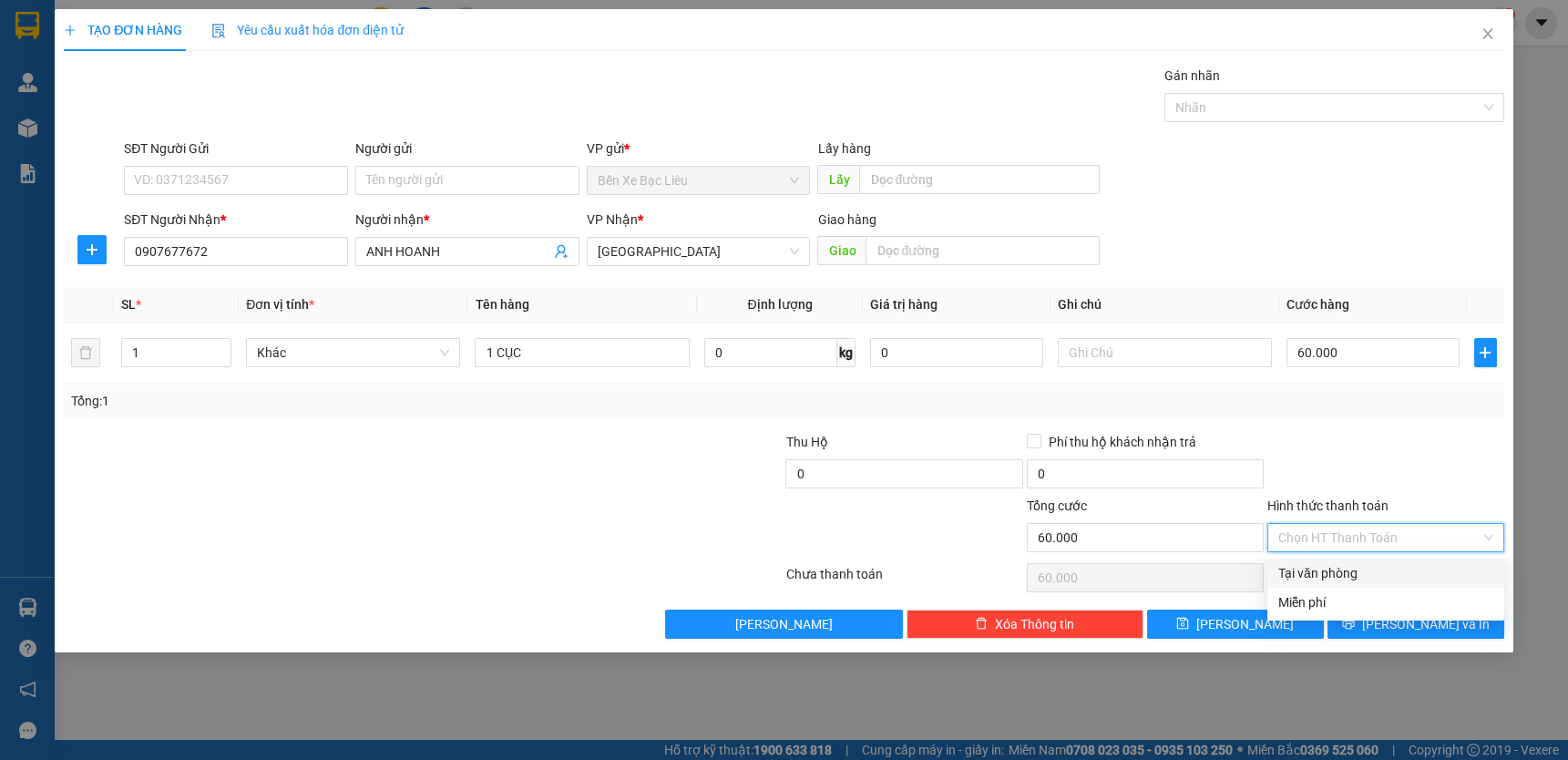
click at [1352, 532] on input "Hình thức thanh toán" at bounding box center [1379, 537] width 202 height 27
click at [1375, 567] on div "Tại văn phòng" at bounding box center [1386, 574] width 215 height 20
type input "0"
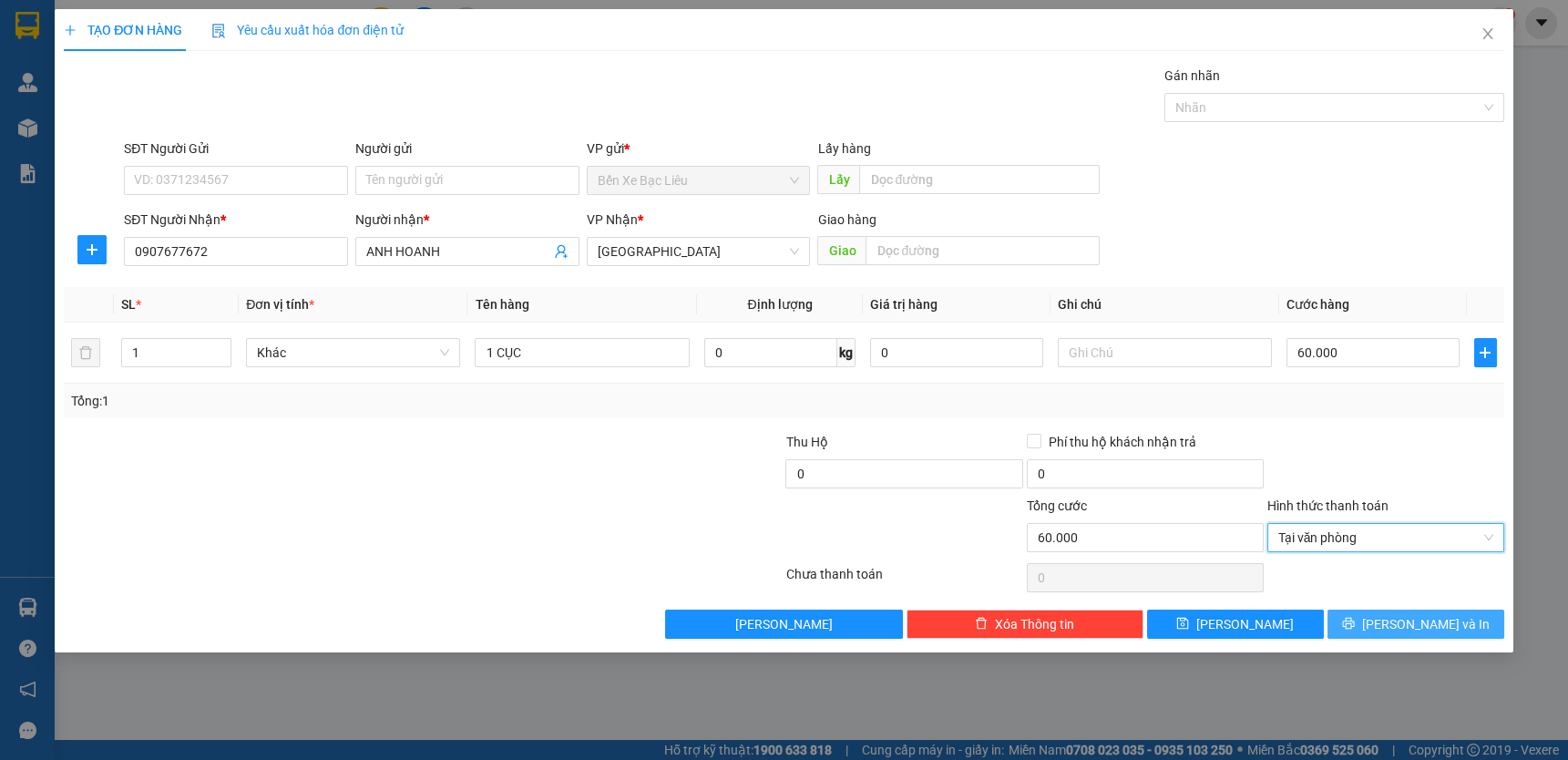
click at [1444, 615] on span "[PERSON_NAME] và In" at bounding box center [1426, 625] width 127 height 20
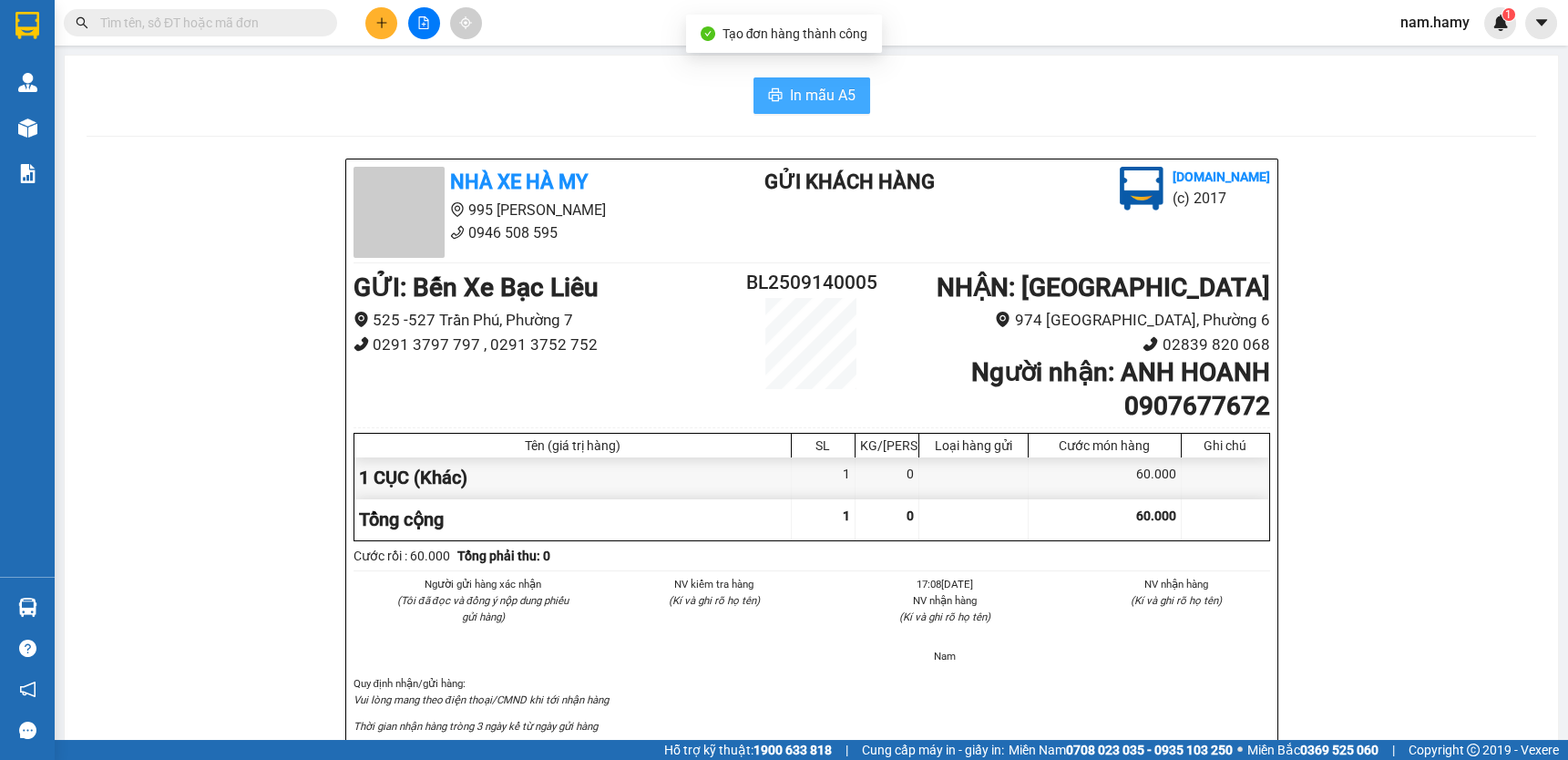
click at [815, 101] on span "In mẫu A5" at bounding box center [822, 95] width 66 height 23
